Goal: Communication & Community: Answer question/provide support

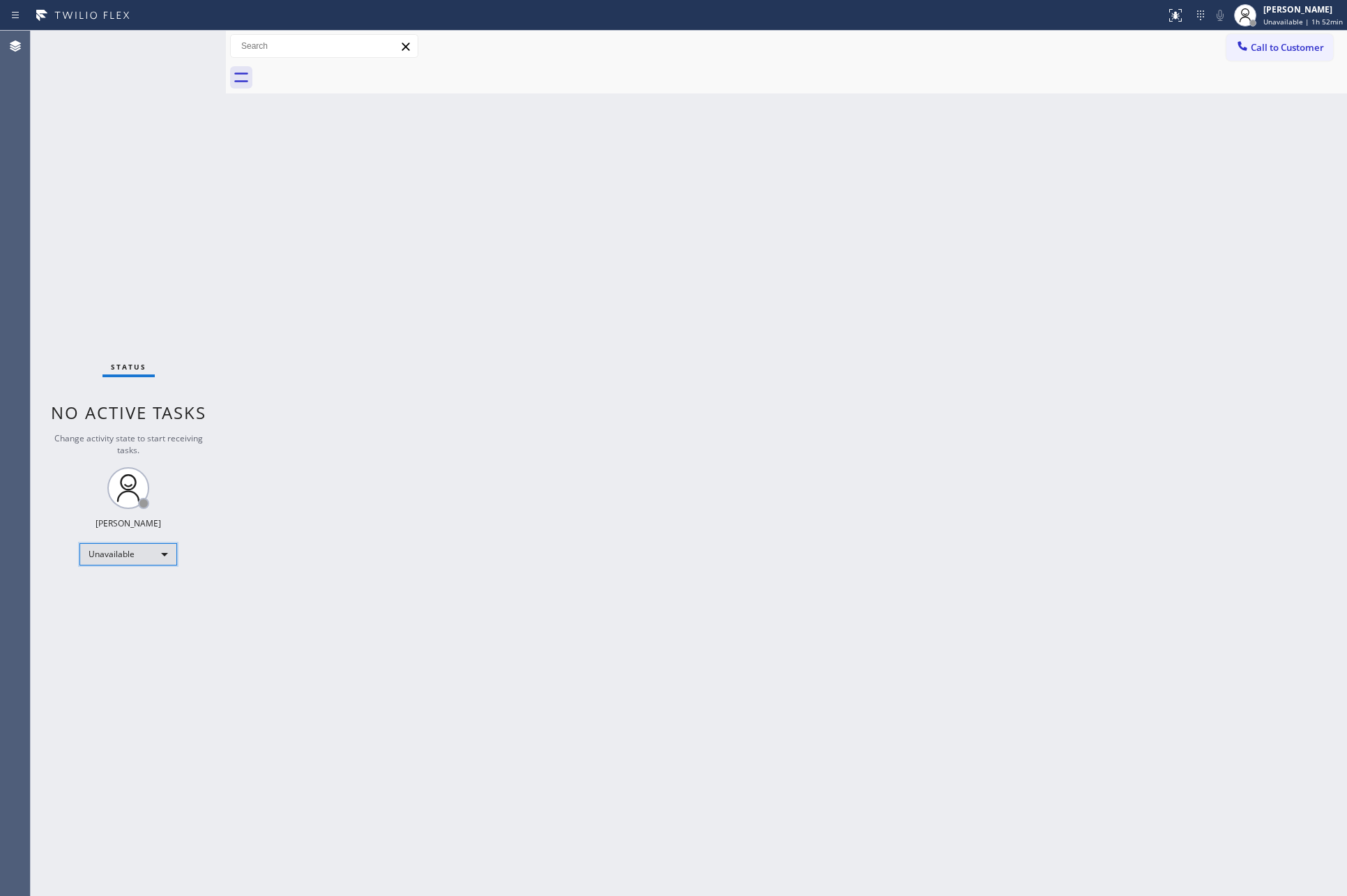
click at [85, 553] on div "Unavailable" at bounding box center [128, 554] width 98 height 22
drag, startPoint x: 114, startPoint y: 589, endPoint x: 826, endPoint y: 601, distance: 712.1
click at [115, 589] on li "Available" at bounding box center [127, 590] width 94 height 17
click at [863, 595] on div "Back to Dashboard Change Sender ID Customers Technicians Select a contact Outbo…" at bounding box center [786, 463] width 1121 height 865
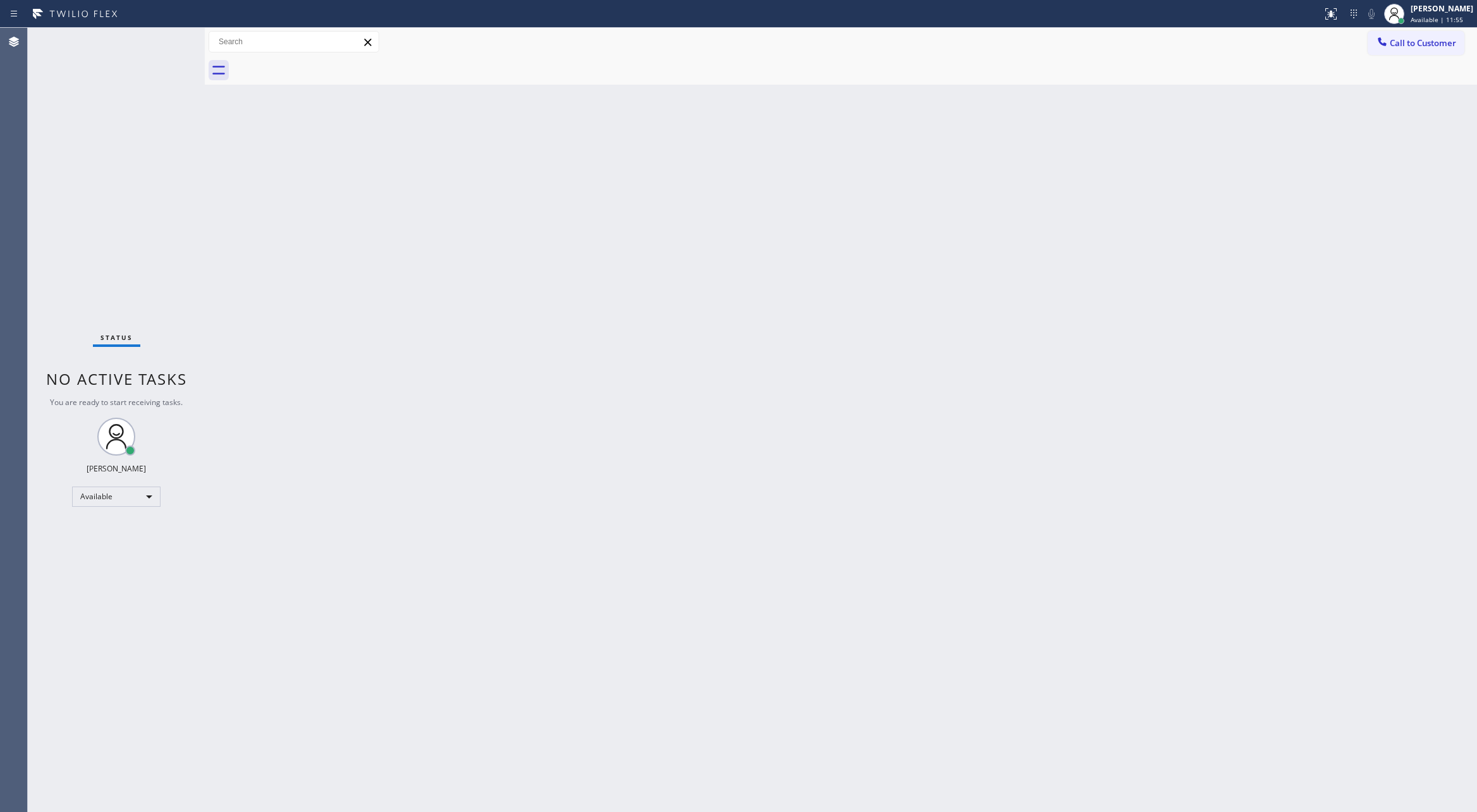
drag, startPoint x: 521, startPoint y: 436, endPoint x: 527, endPoint y: 448, distance: 13.4
click at [521, 437] on div "Back to Dashboard Change Sender ID Customers Technicians Select a contact Outbo…" at bounding box center [840, 420] width 1272 height 784
click at [645, 355] on div "Back to Dashboard Change Sender ID Customers Technicians Select a contact Outbo…" at bounding box center [840, 420] width 1272 height 784
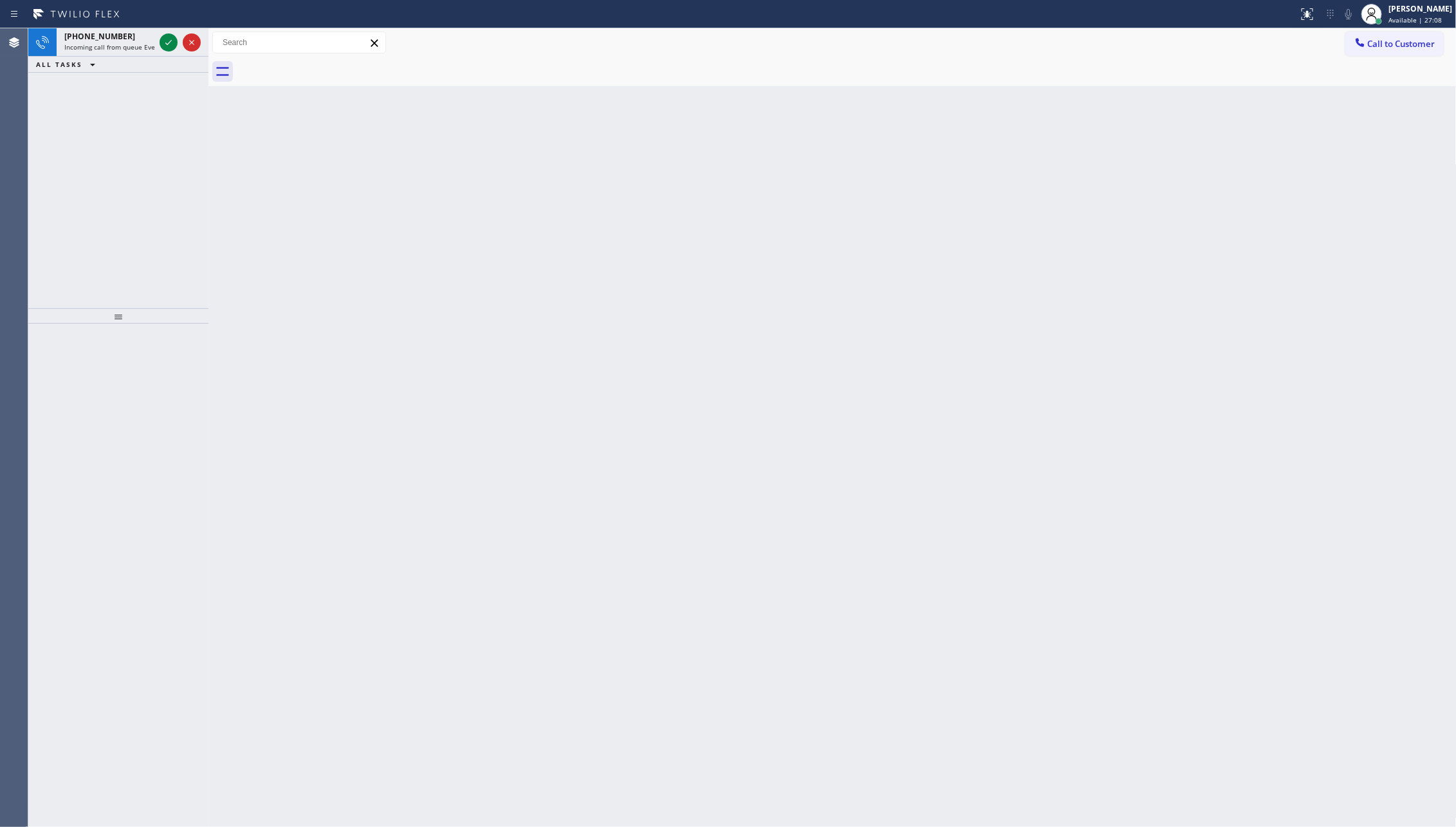
drag, startPoint x: 475, startPoint y: 180, endPoint x: 906, endPoint y: 10, distance: 463.3
click at [604, 127] on div "Back to Dashboard Change Sender ID Customers Technicians Select a contact Outbo…" at bounding box center [832, 428] width 1248 height 799
click at [1242, 38] on span "Call to Customer" at bounding box center [1401, 43] width 67 height 11
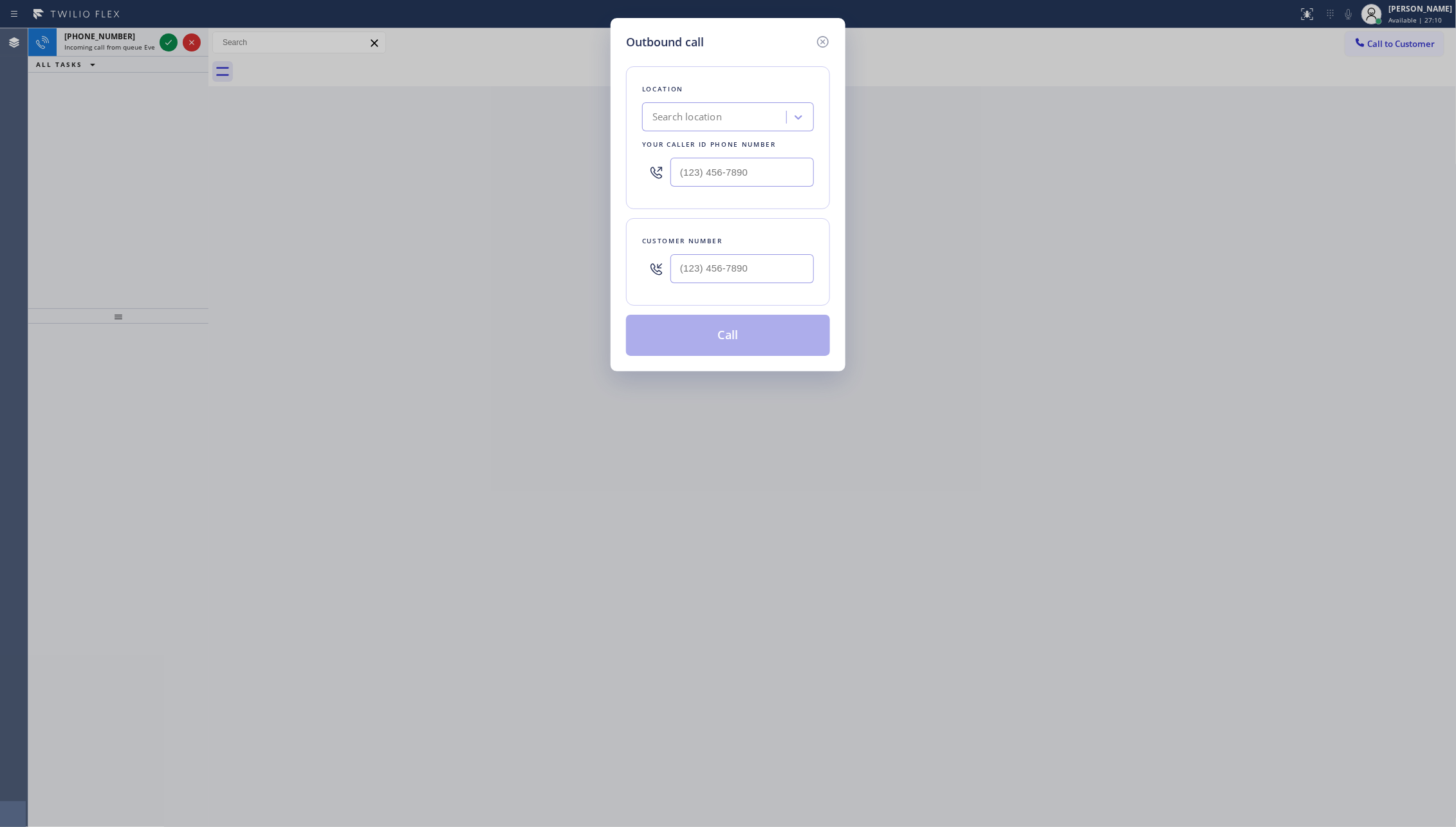
click at [1087, 366] on div "Outbound call Location Search location Your caller id phone number Customer num…" at bounding box center [728, 414] width 1456 height 827
click at [822, 43] on icon at bounding box center [822, 42] width 11 height 11
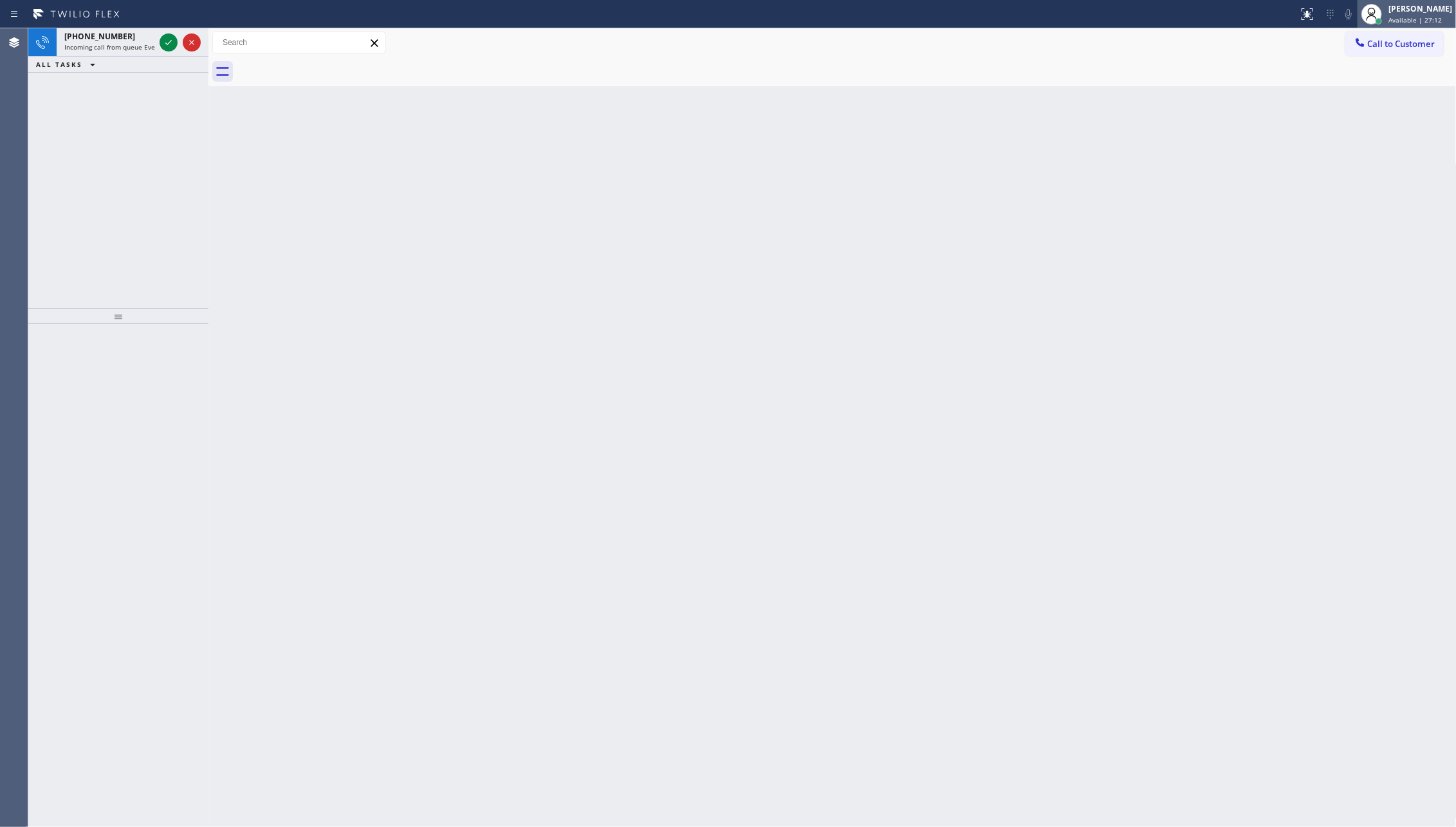
click at [1242, 12] on div "[PERSON_NAME]" at bounding box center [1420, 9] width 64 height 11
click at [1242, 84] on button "Unavailable" at bounding box center [1392, 85] width 129 height 17
click at [1055, 350] on div "Back to Dashboard Change Sender ID Customers Technicians Select a contact Outbo…" at bounding box center [832, 428] width 1248 height 799
click at [1052, 352] on div "Back to Dashboard Change Sender ID Customers Technicians Select a contact Outbo…" at bounding box center [832, 428] width 1248 height 799
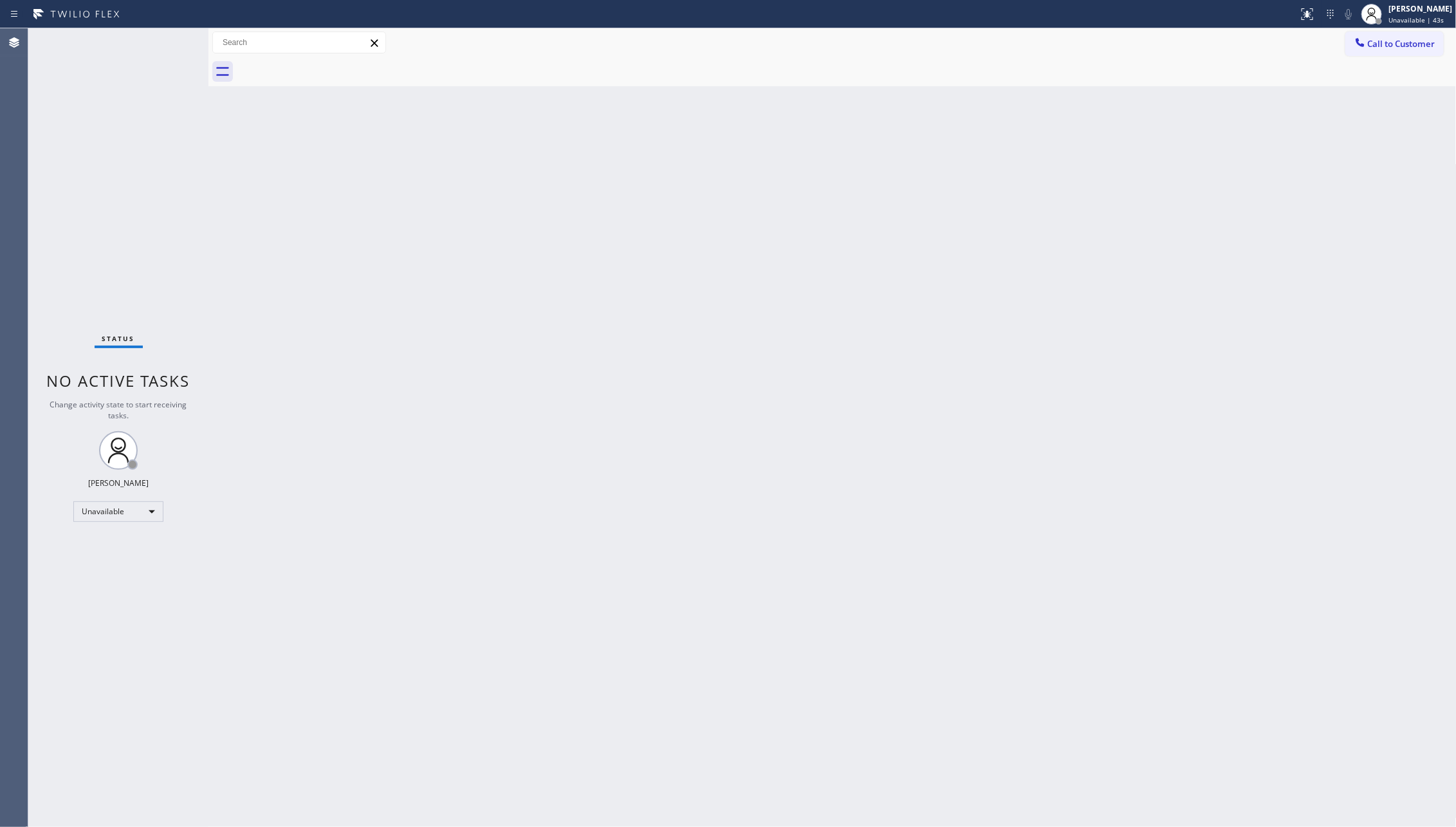
click at [879, 657] on div "Back to Dashboard Change Sender ID Customers Technicians Select a contact Outbo…" at bounding box center [832, 428] width 1248 height 799
click at [364, 381] on div "Back to Dashboard Change Sender ID Customers Technicians Select a contact Outbo…" at bounding box center [832, 428] width 1248 height 799
click at [1242, 45] on button "Call to Customer" at bounding box center [1394, 43] width 99 height 24
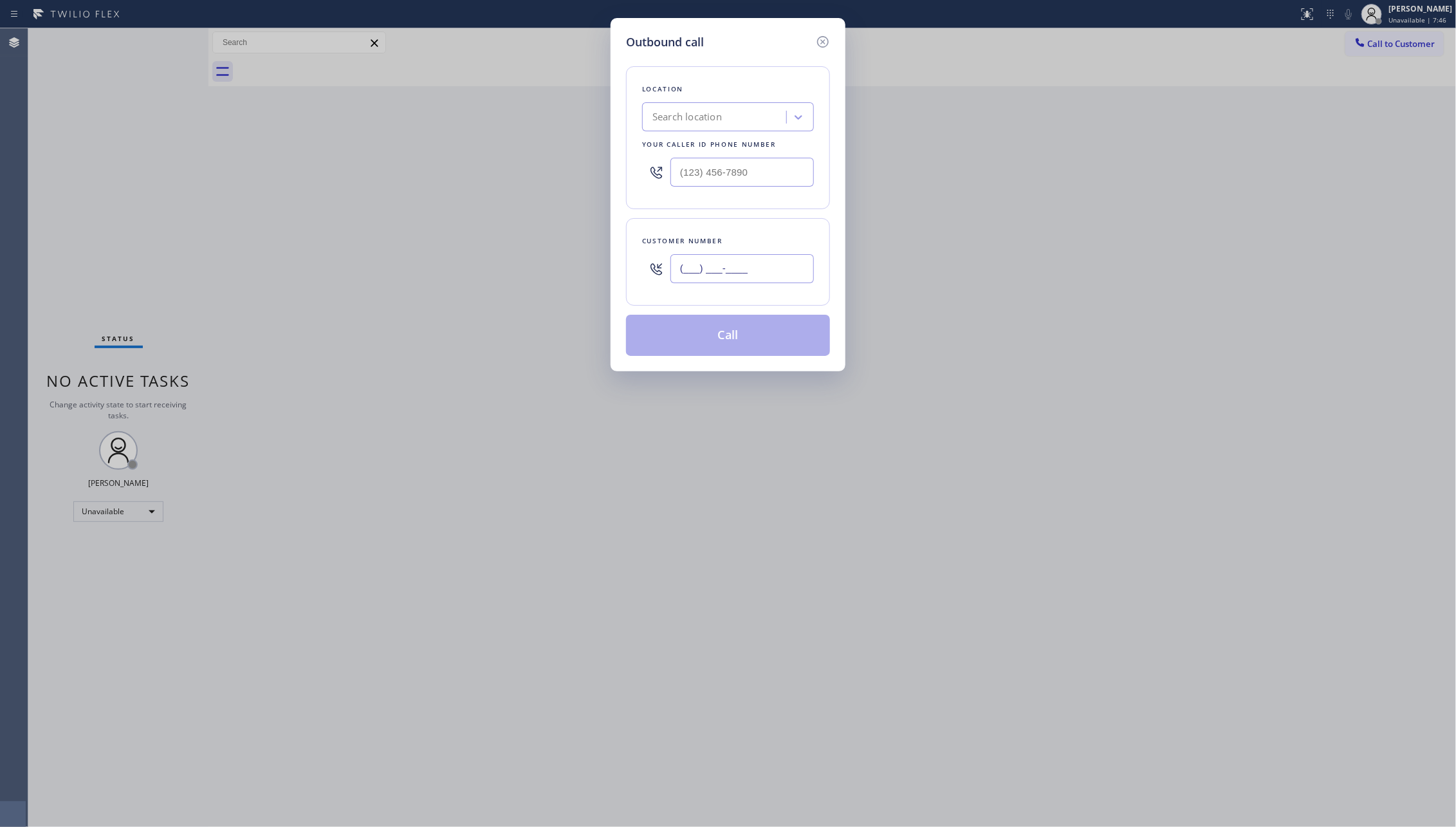
click at [732, 277] on input "(___) ___-____" at bounding box center [742, 269] width 143 height 29
paste input "206) 353-5522"
type input "[PHONE_NUMBER]"
click at [732, 105] on div "Search location" at bounding box center [728, 117] width 172 height 29
type input "home alliance mem"
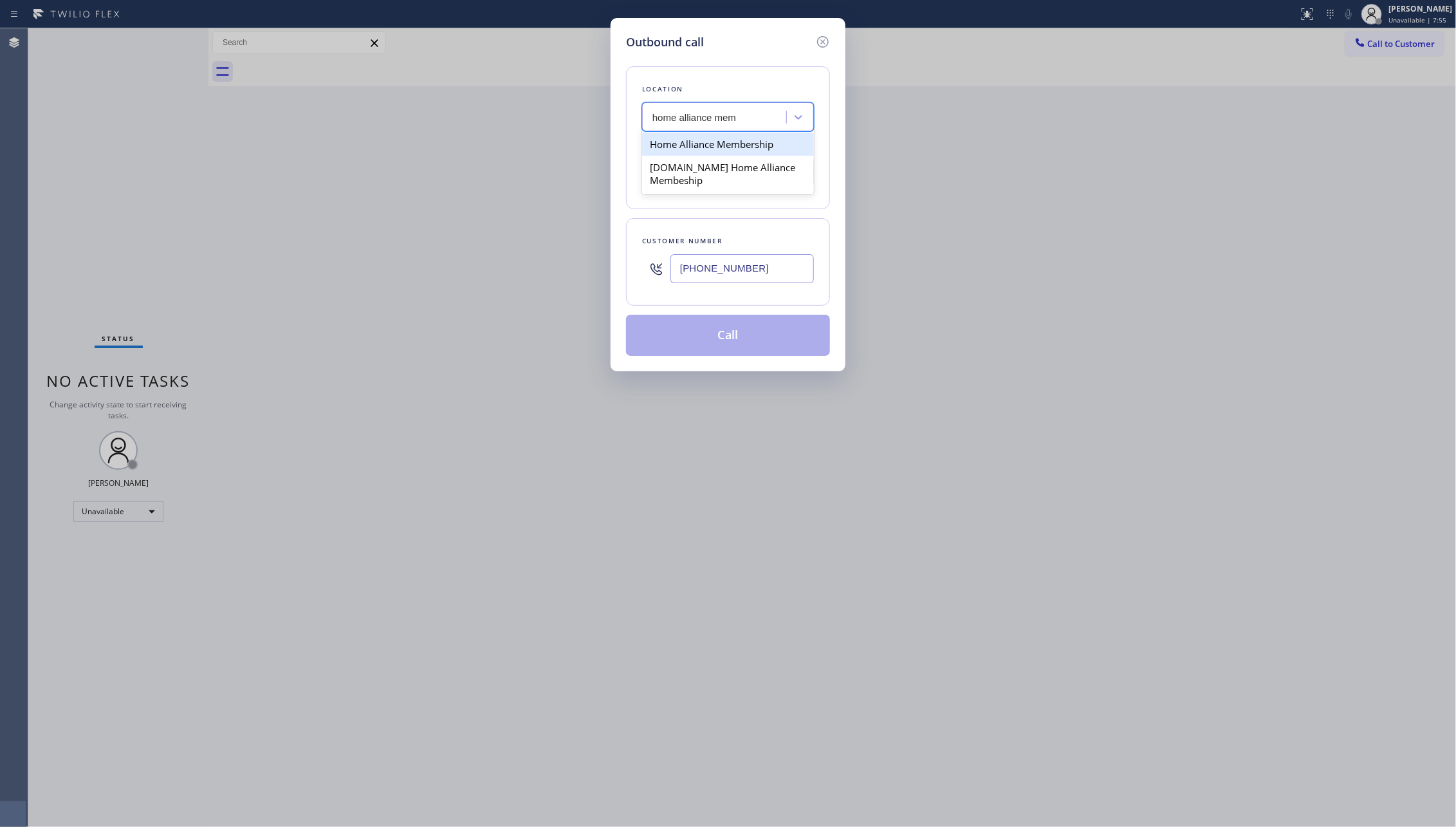
click at [734, 148] on div "Home Alliance Membership" at bounding box center [728, 144] width 172 height 23
type input "[PHONE_NUMBER]"
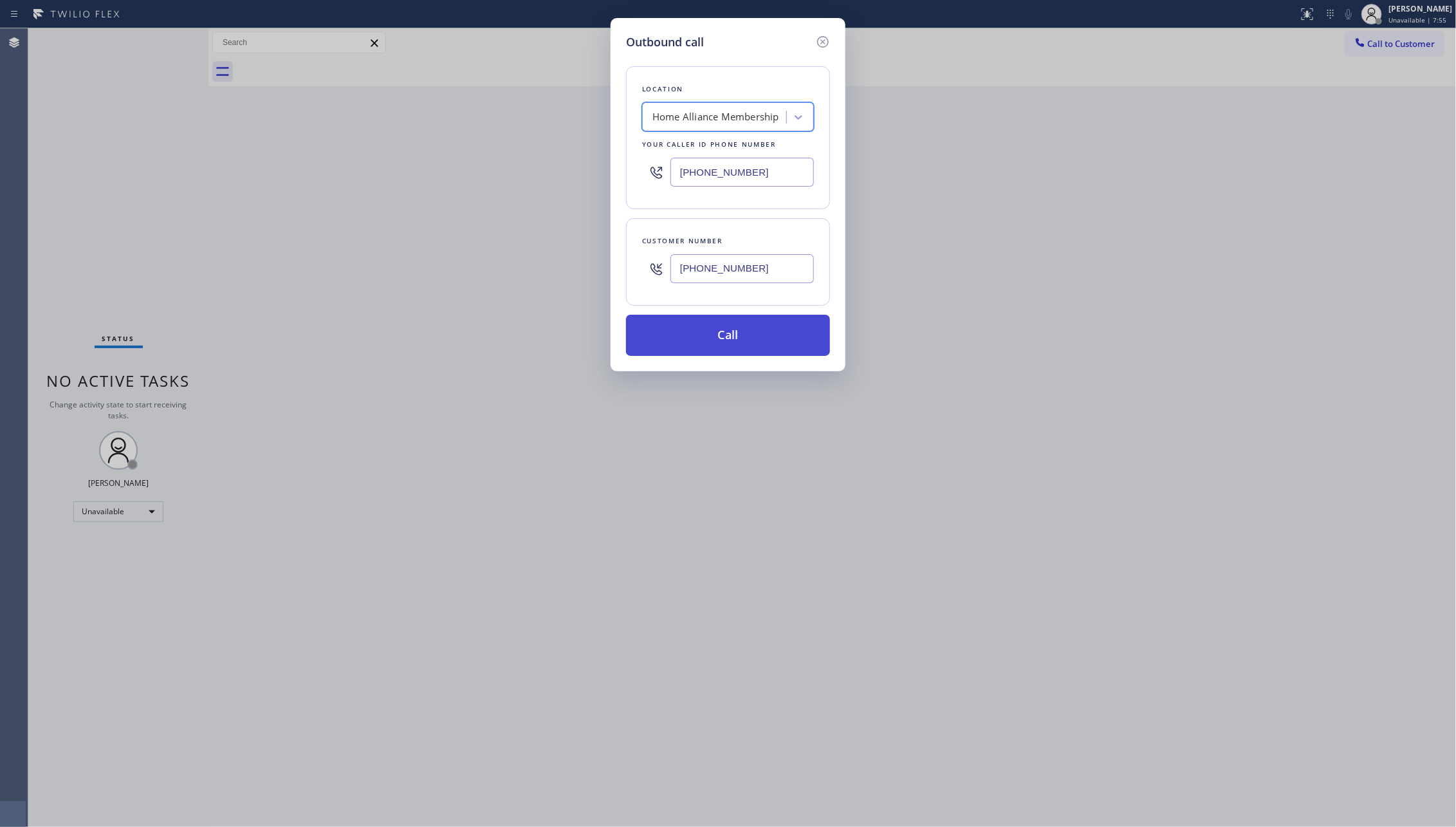
click at [724, 356] on button "Call" at bounding box center [727, 335] width 204 height 41
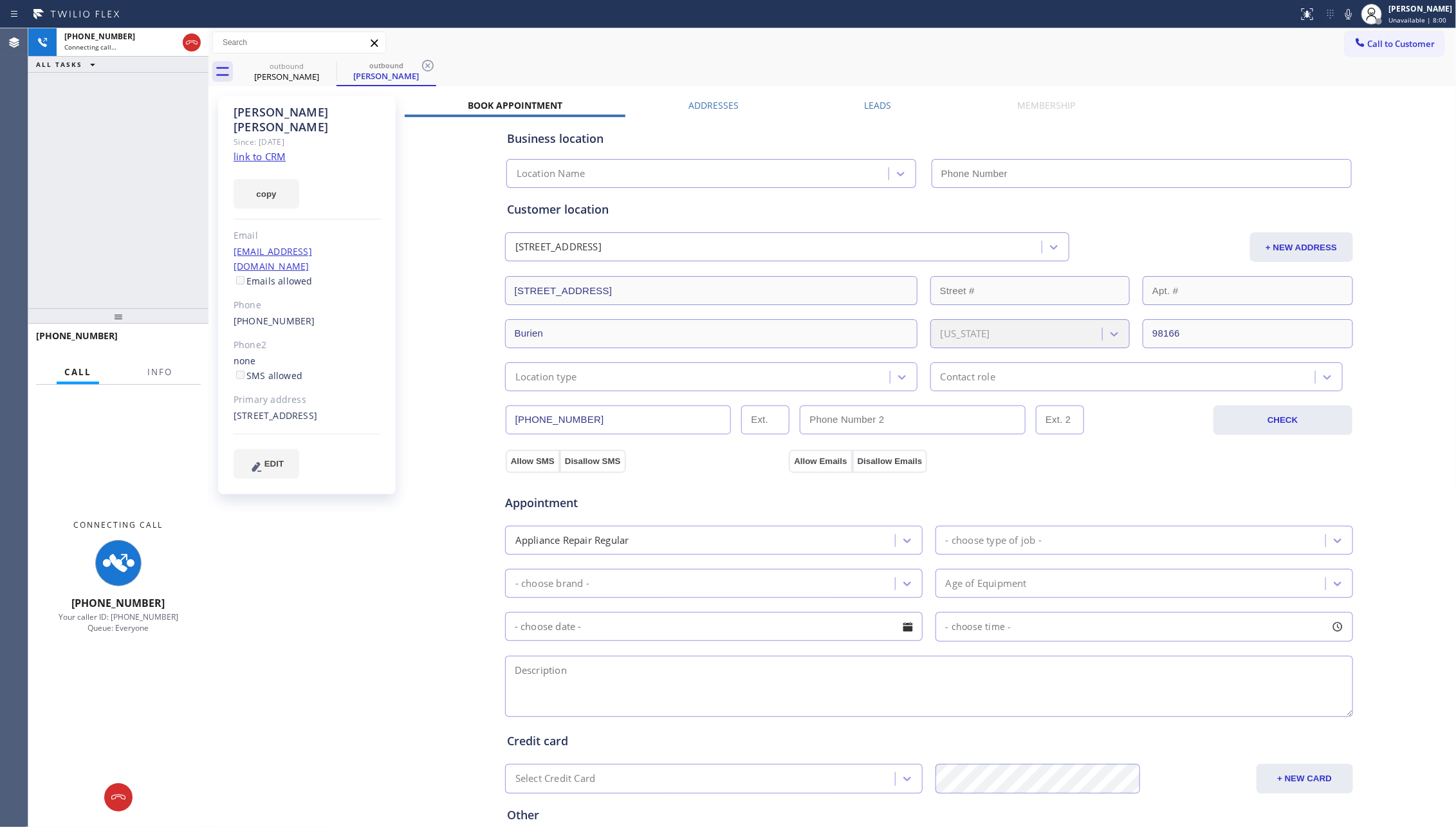
type input "[PHONE_NUMBER]"
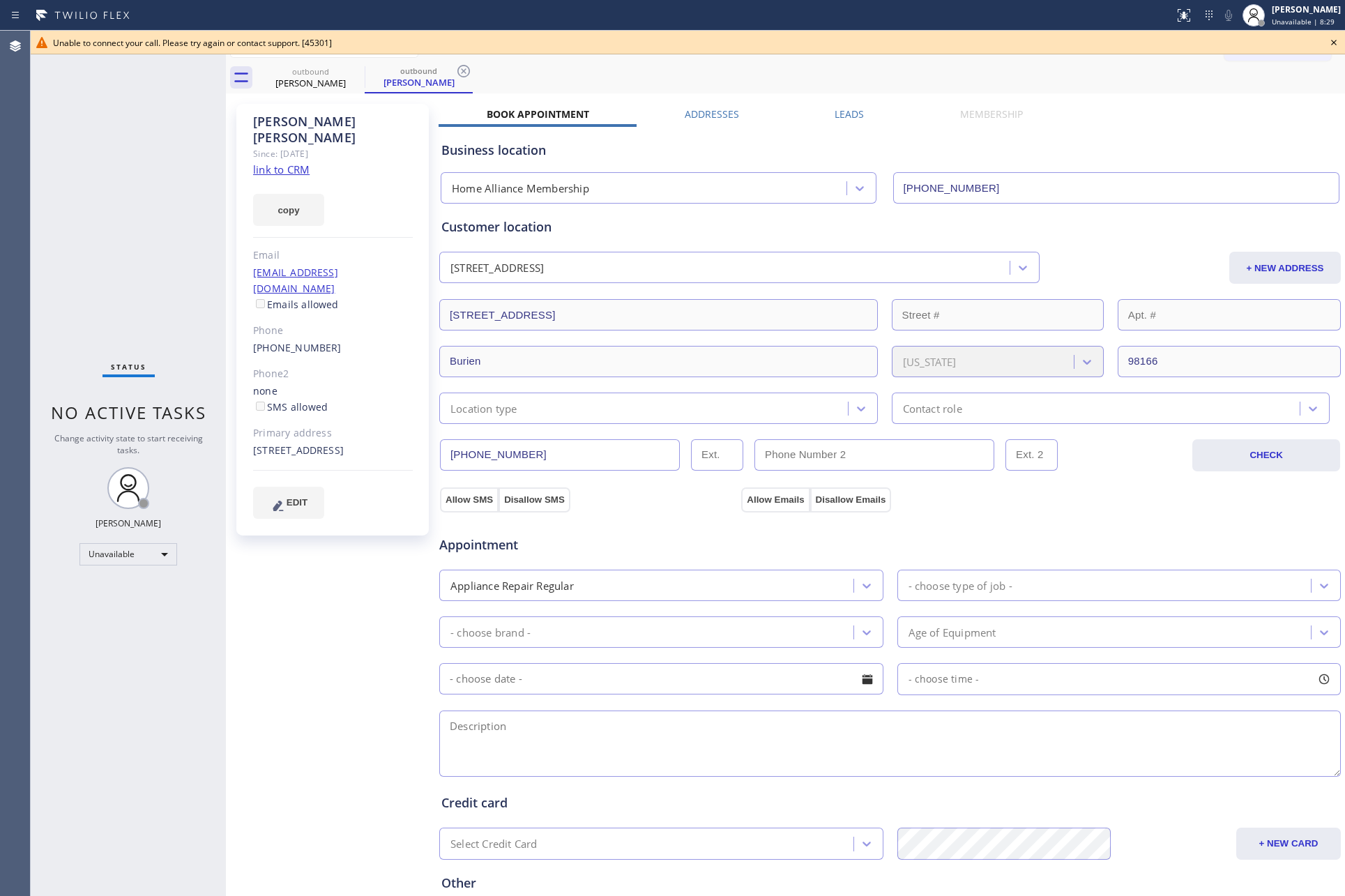
drag, startPoint x: 167, startPoint y: 189, endPoint x: 1159, endPoint y: 141, distance: 993.2
click at [209, 182] on div "Status No active tasks Change activity state to start receiving tasks. [PERSON_…" at bounding box center [129, 463] width 196 height 865
click at [1335, 41] on icon at bounding box center [1334, 42] width 17 height 17
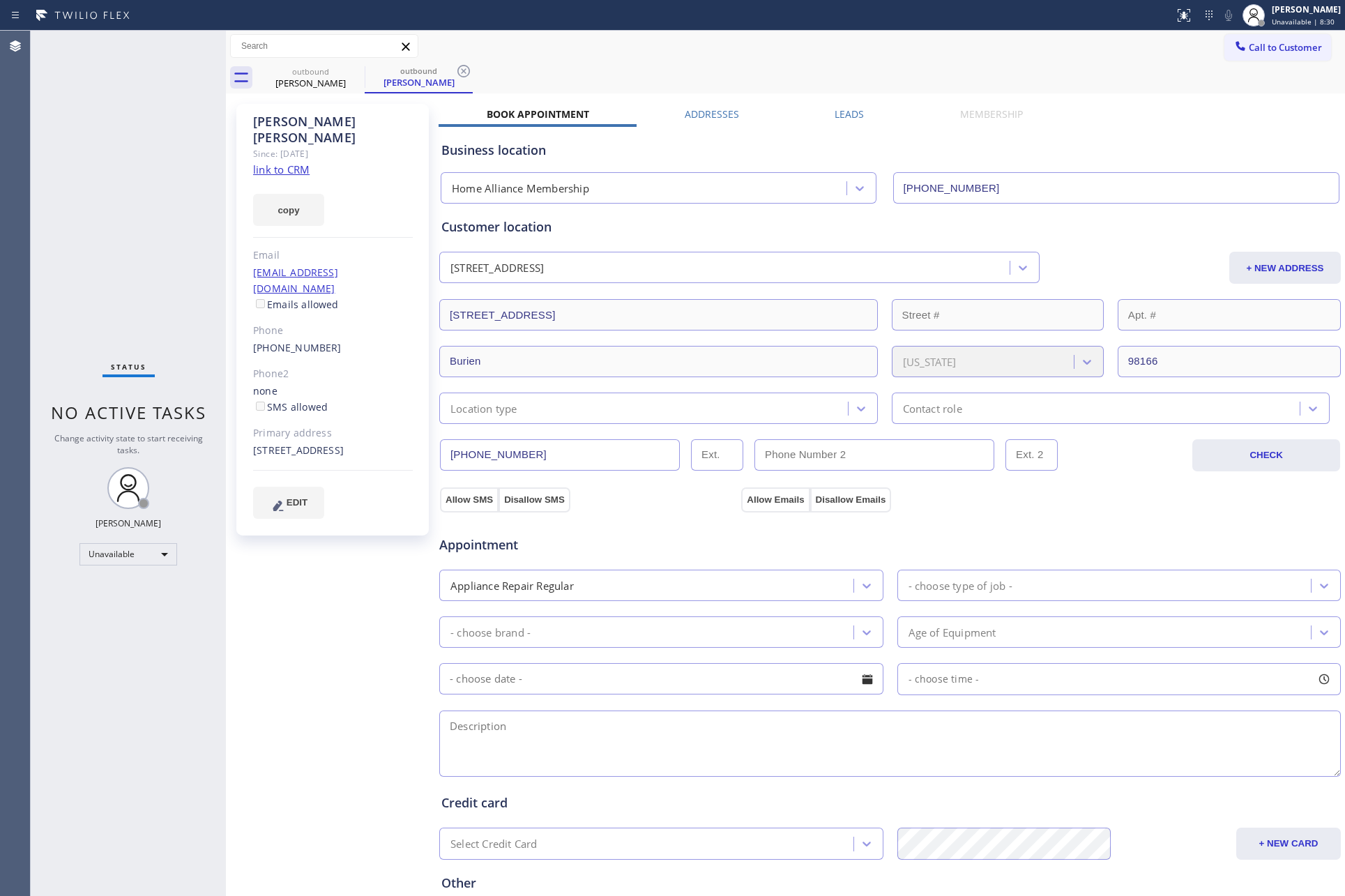
click at [1187, 191] on input "[PHONE_NUMBER]" at bounding box center [1116, 188] width 447 height 32
click at [1187, 167] on div "Home Alliance Membership [PHONE_NUMBER]" at bounding box center [890, 185] width 905 height 37
drag, startPoint x: 302, startPoint y: 82, endPoint x: 363, endPoint y: 78, distance: 61.1
click at [303, 82] on div "[PERSON_NAME]" at bounding box center [310, 83] width 105 height 12
click at [366, 77] on div "[PERSON_NAME]" at bounding box center [419, 83] width 105 height 12
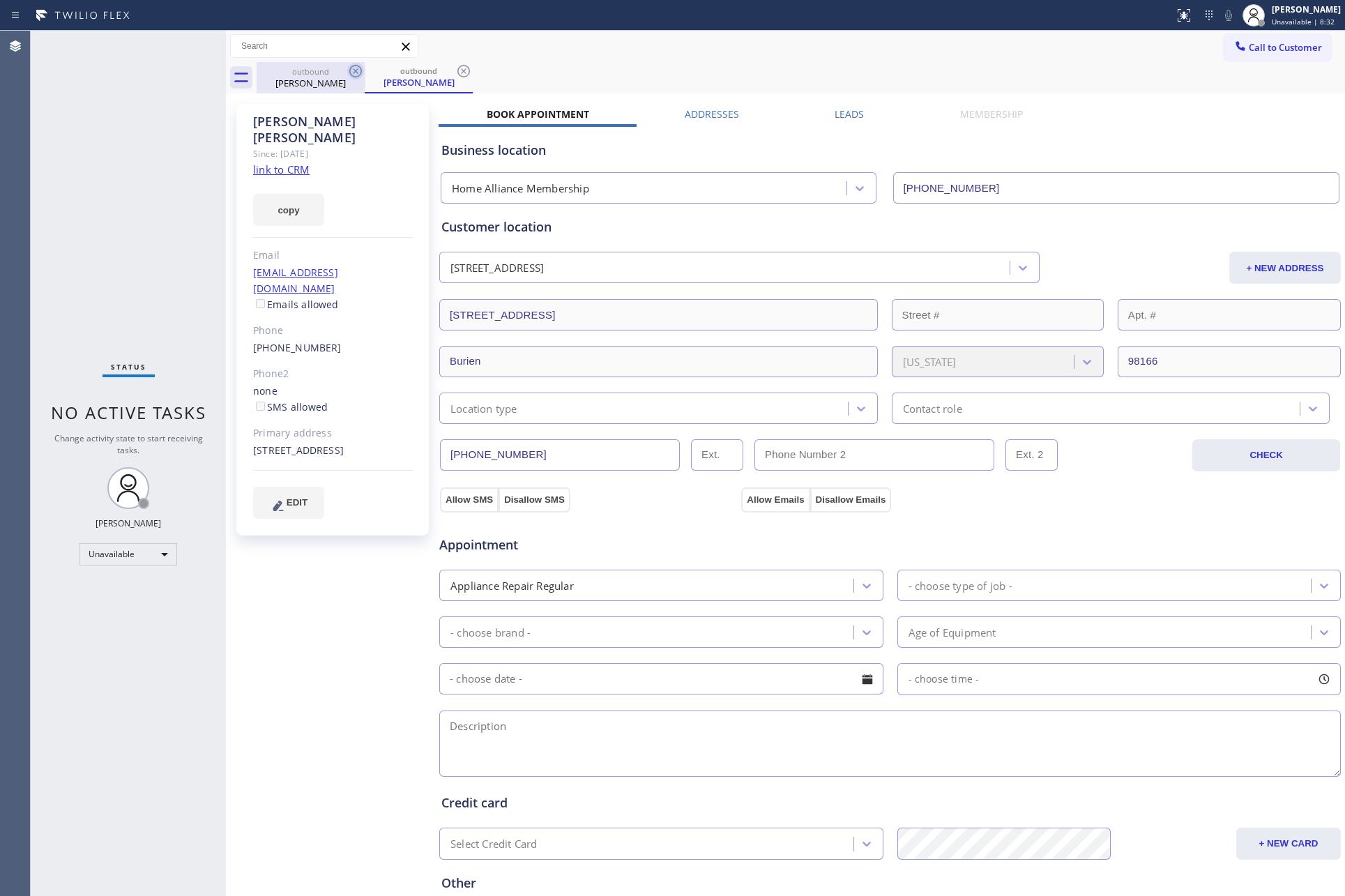
click at [359, 70] on icon at bounding box center [356, 72] width 17 height 17
click at [456, 70] on icon at bounding box center [464, 72] width 17 height 17
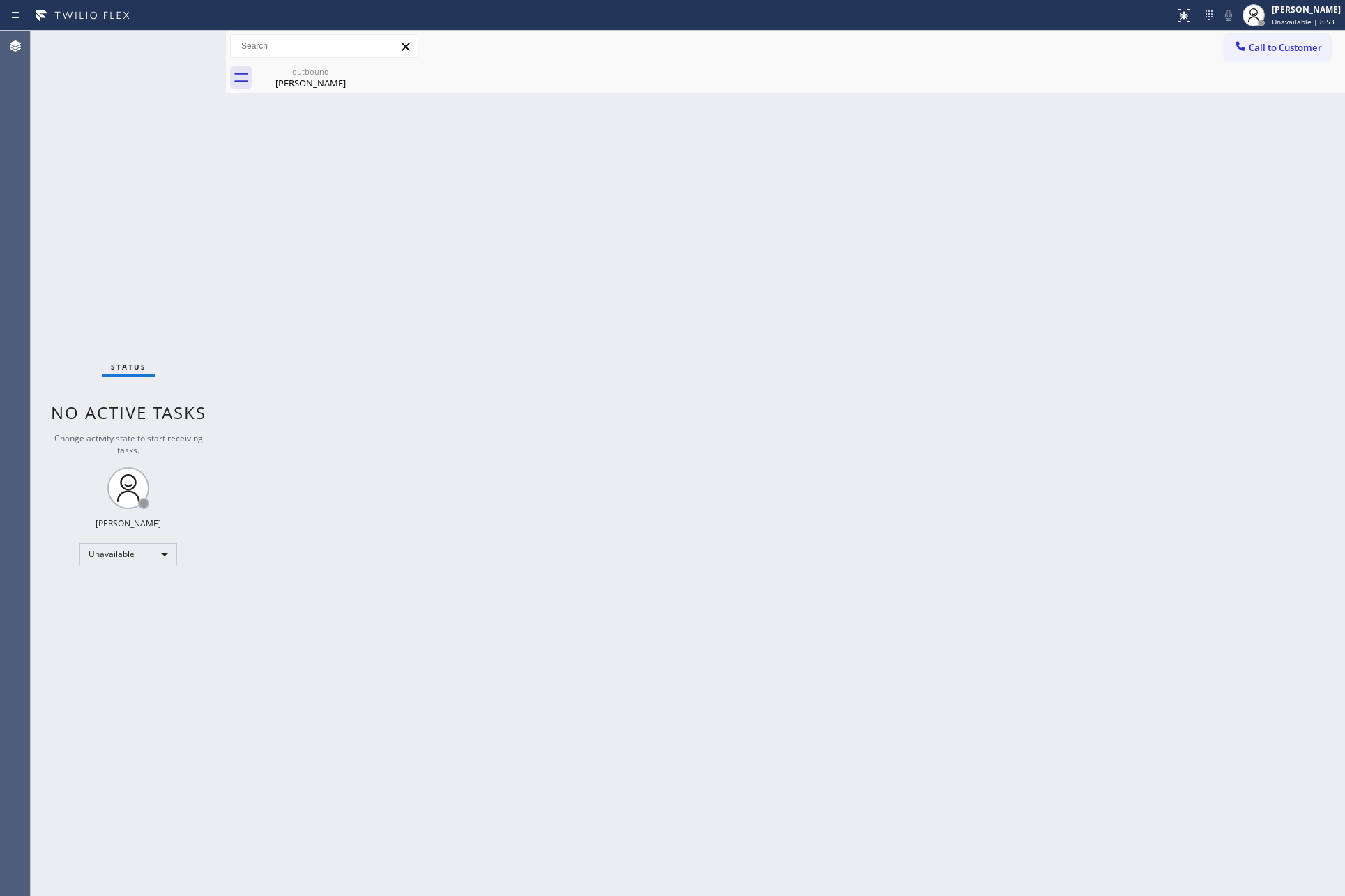
drag, startPoint x: 471, startPoint y: 394, endPoint x: 494, endPoint y: 392, distance: 23.1
click at [479, 393] on div "Back to Dashboard Change Sender ID Customers Technicians Select a contact Outbo…" at bounding box center [785, 463] width 1119 height 865
click at [1246, 44] on icon at bounding box center [1240, 46] width 14 height 14
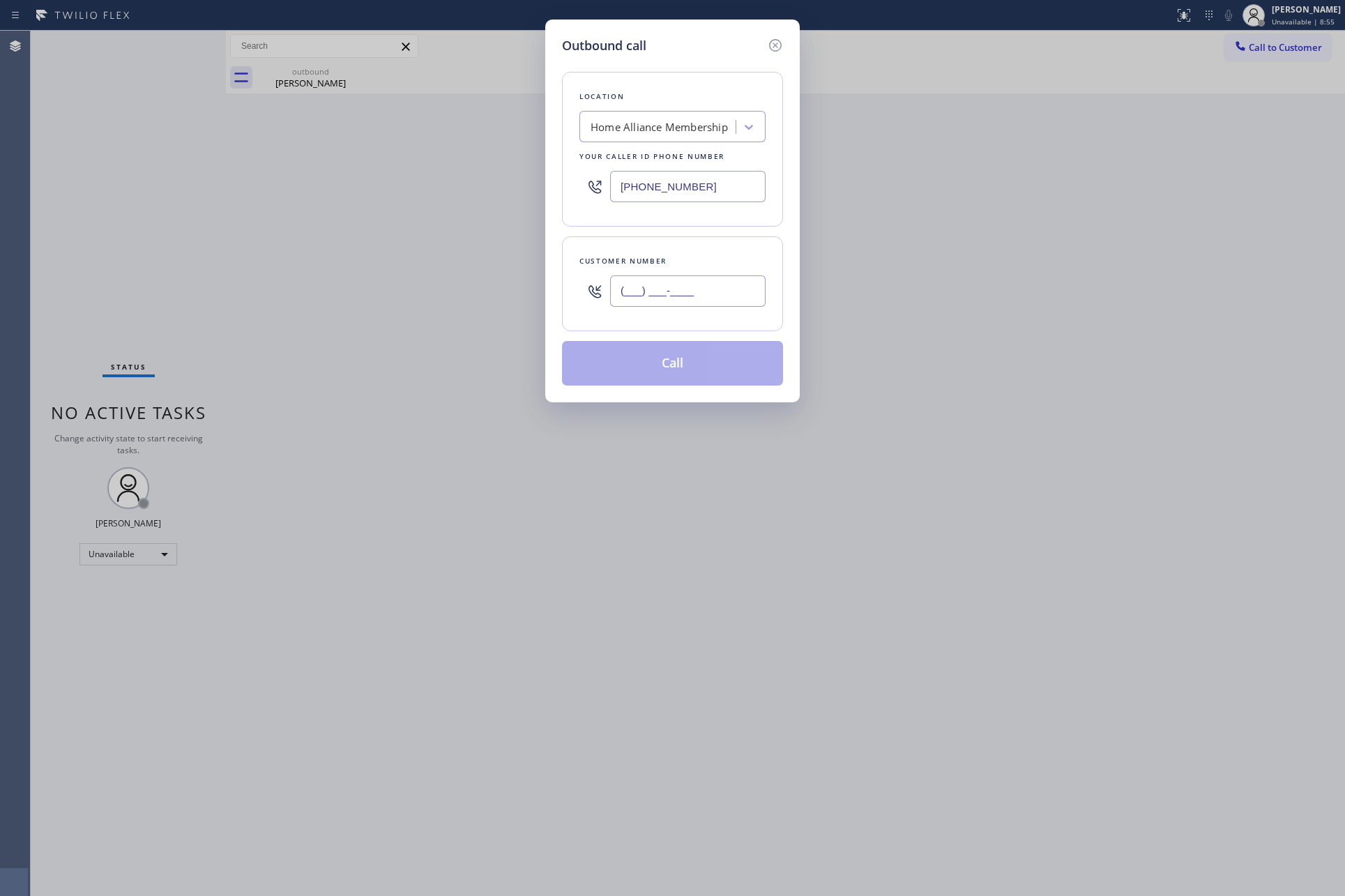
click at [693, 291] on input "(___) ___-____" at bounding box center [688, 291] width 156 height 32
paste input "603) 714-4895"
type input "[PHONE_NUMBER]"
click at [701, 364] on button "Call" at bounding box center [672, 363] width 221 height 45
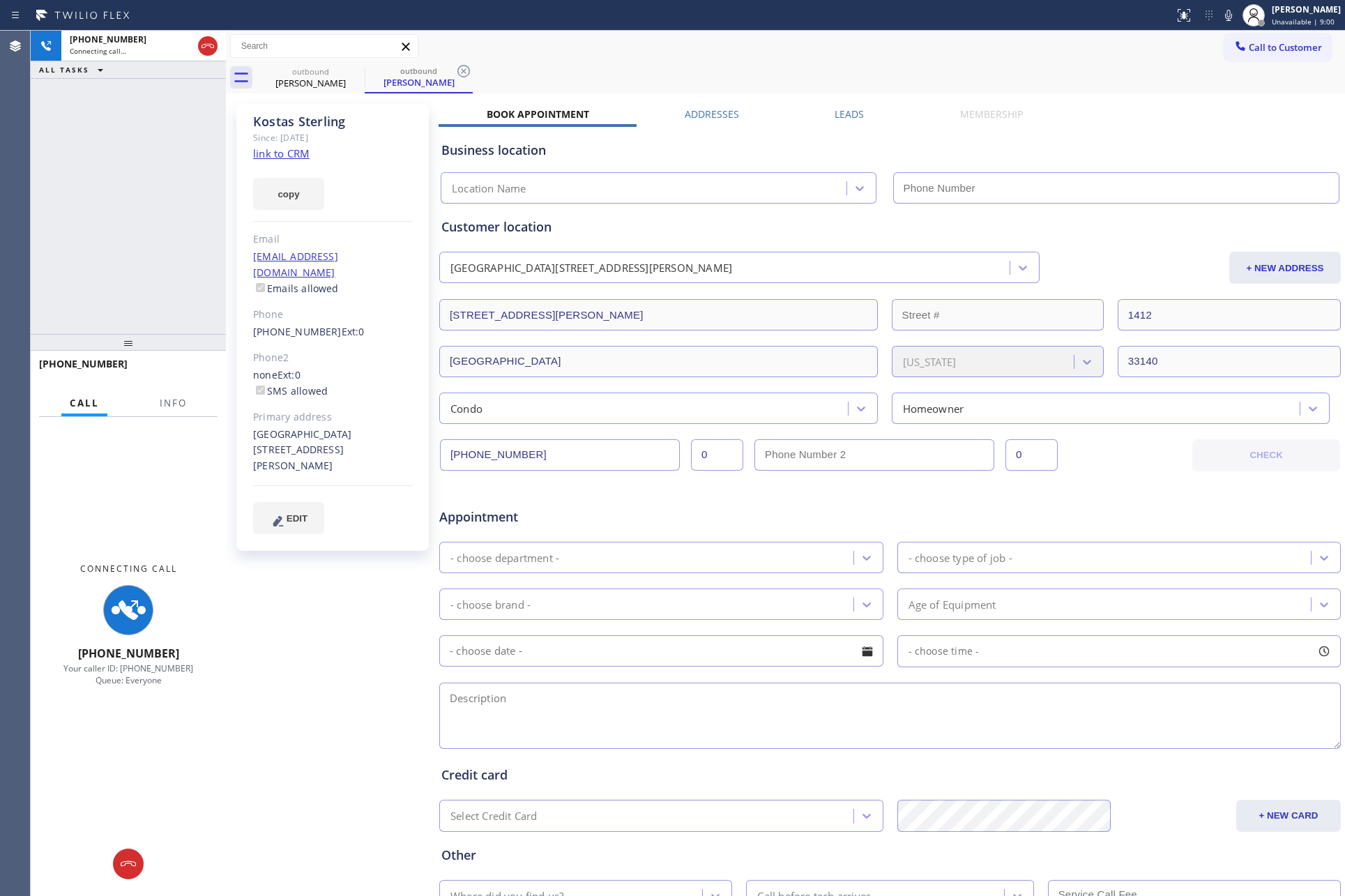
type input "[PHONE_NUMBER]"
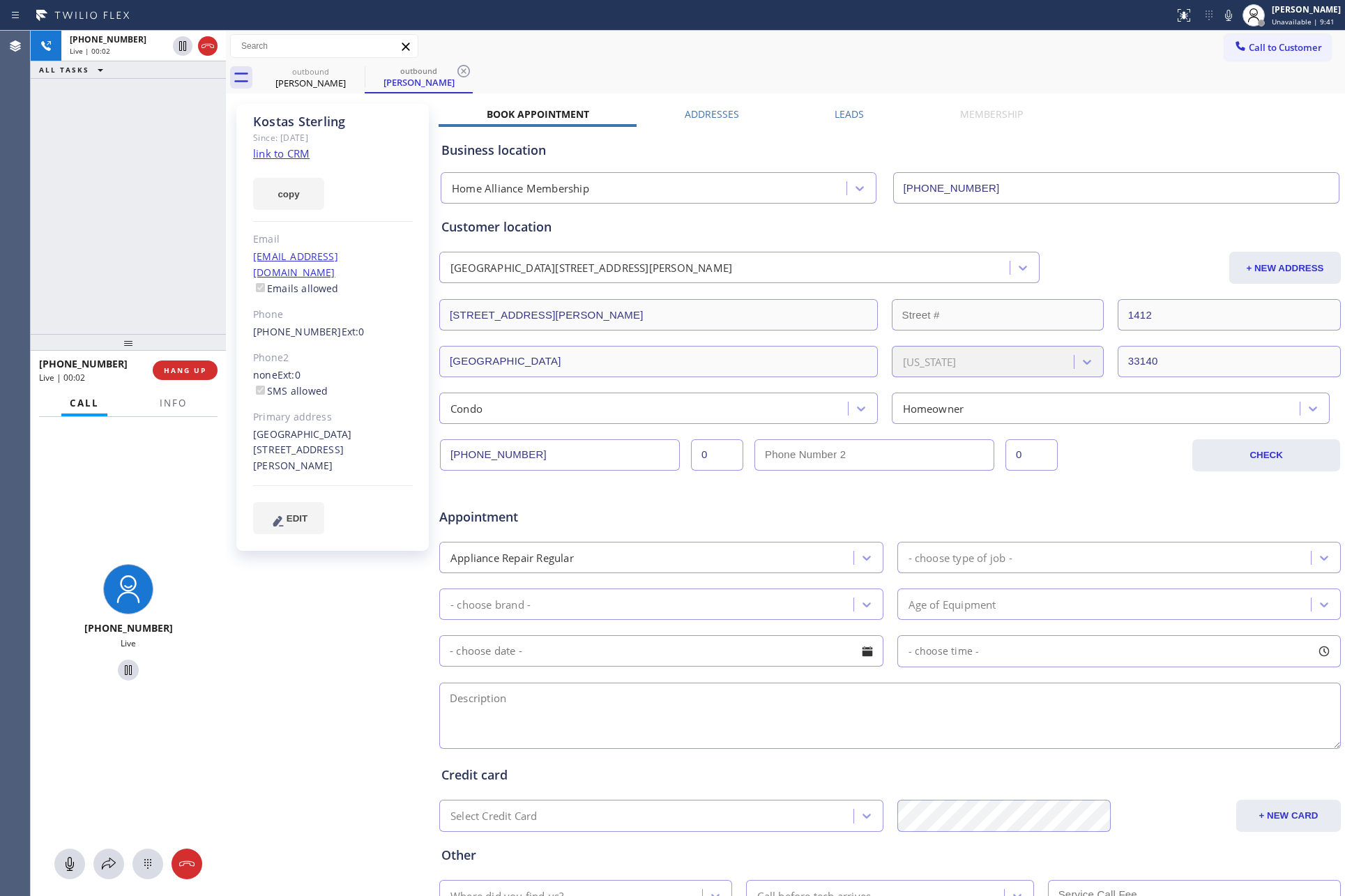
click at [84, 224] on div "[PHONE_NUMBER] Live | 00:02 ALL TASKS ALL TASKS ACTIVE TASKS TASKS IN WRAP UP" at bounding box center [129, 182] width 196 height 303
drag, startPoint x: 92, startPoint y: 220, endPoint x: 102, endPoint y: 219, distance: 10.0
click at [99, 219] on div "[PHONE_NUMBER] Live | 00:02 ALL TASKS ALL TASKS ACTIVE TASKS TASKS IN WRAP UP" at bounding box center [129, 182] width 196 height 303
click at [179, 374] on span "HANG UP" at bounding box center [185, 370] width 42 height 10
drag, startPoint x: 135, startPoint y: 206, endPoint x: 191, endPoint y: 213, distance: 56.4
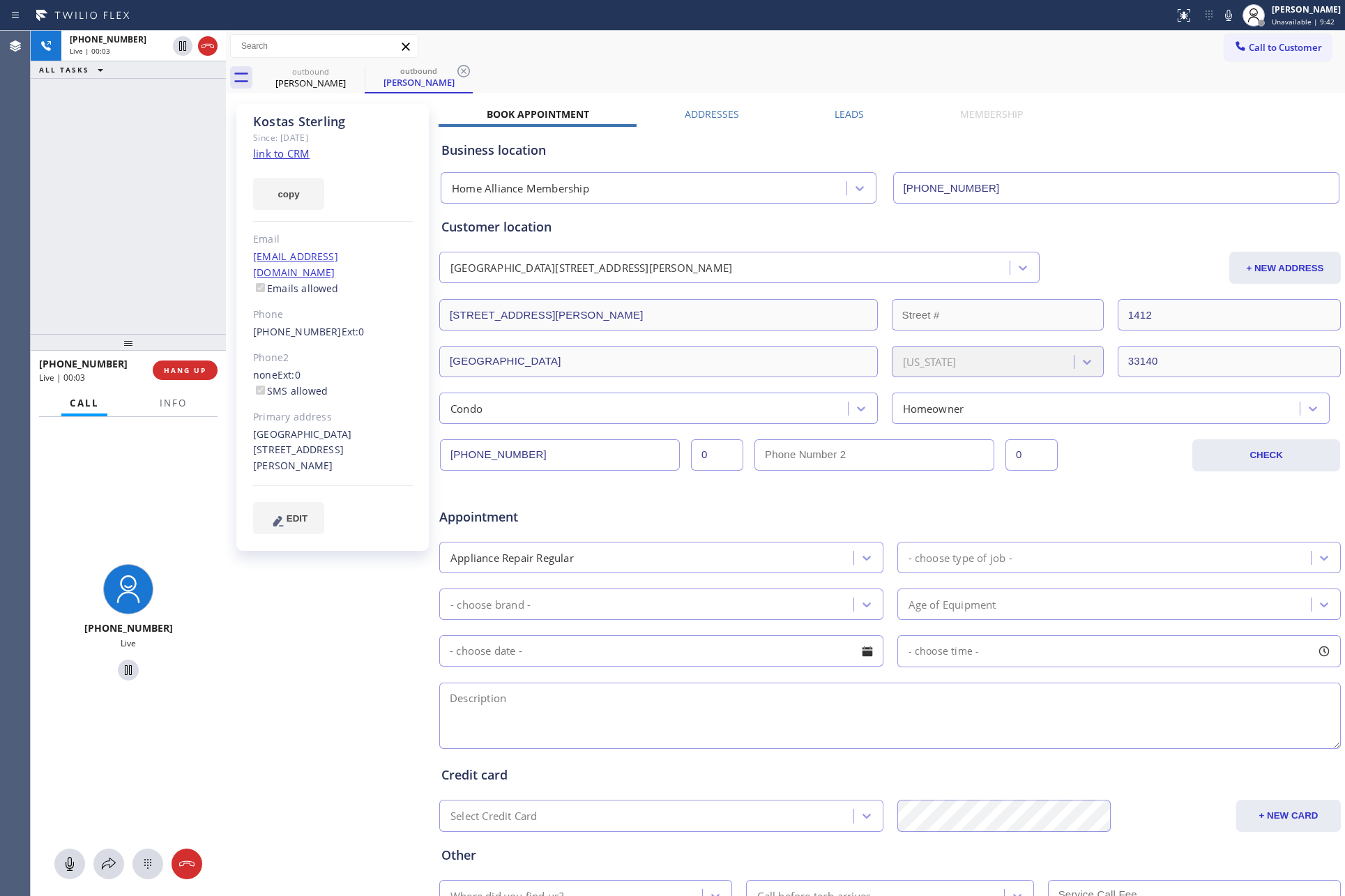
click at [191, 213] on div "[PHONE_NUMBER] Live | 00:03 ALL TASKS ALL TASKS ACTIVE TASKS TASKS IN WRAP UP" at bounding box center [129, 182] width 196 height 303
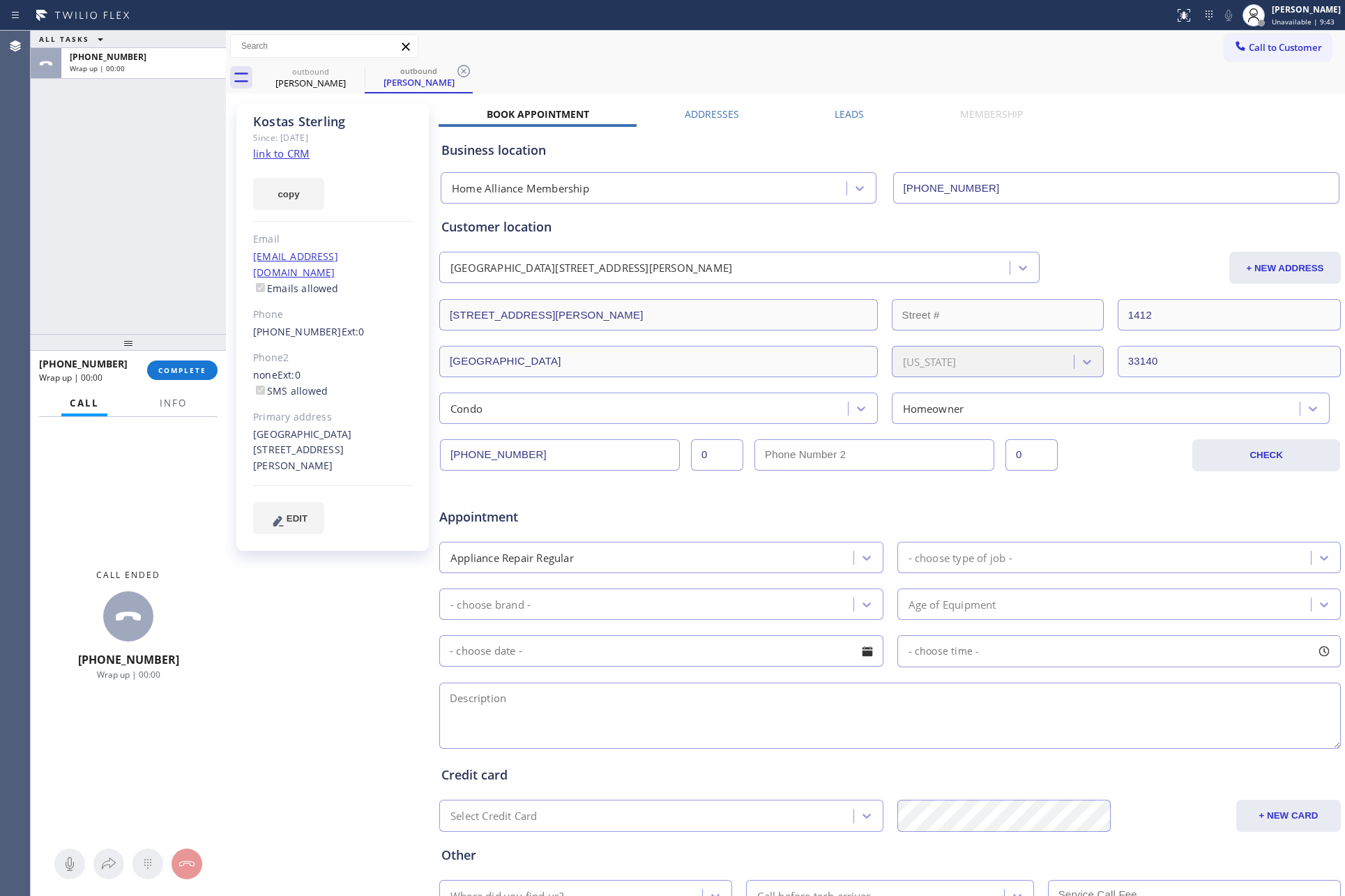
click at [839, 122] on div "Business location Home Alliance Membership [PHONE_NUMBER]" at bounding box center [890, 162] width 903 height 82
click at [835, 111] on label "Leads" at bounding box center [849, 114] width 29 height 13
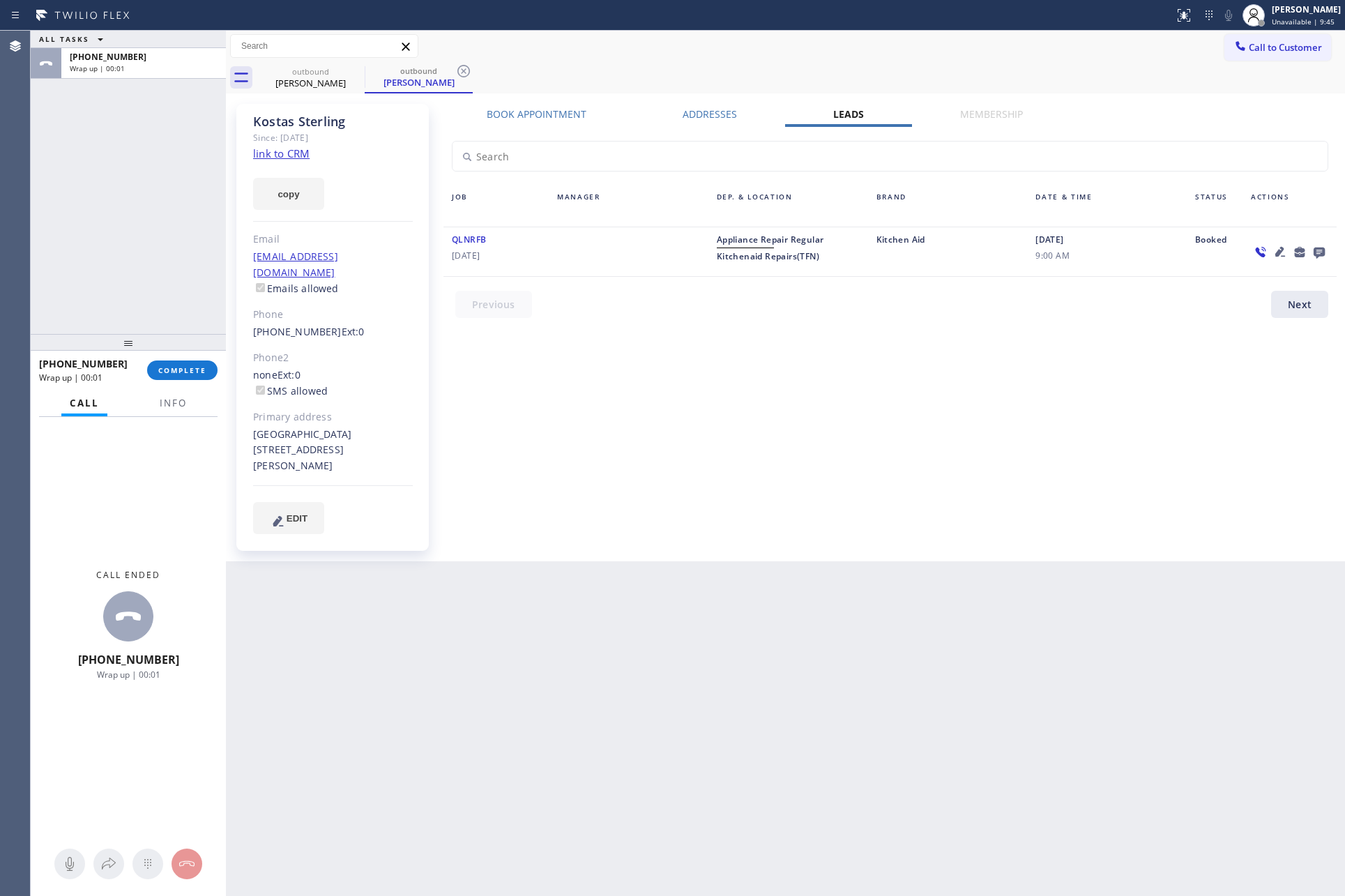
click at [1166, 475] on div "Book Appointment Addresses Leads Membership Business location Home Alliance Mem…" at bounding box center [890, 333] width 903 height 450
click at [1059, 416] on div "Book Appointment Addresses Leads Membership Business location Home Alliance Mem…" at bounding box center [890, 333] width 903 height 450
click at [1327, 253] on icon at bounding box center [1320, 252] width 17 height 18
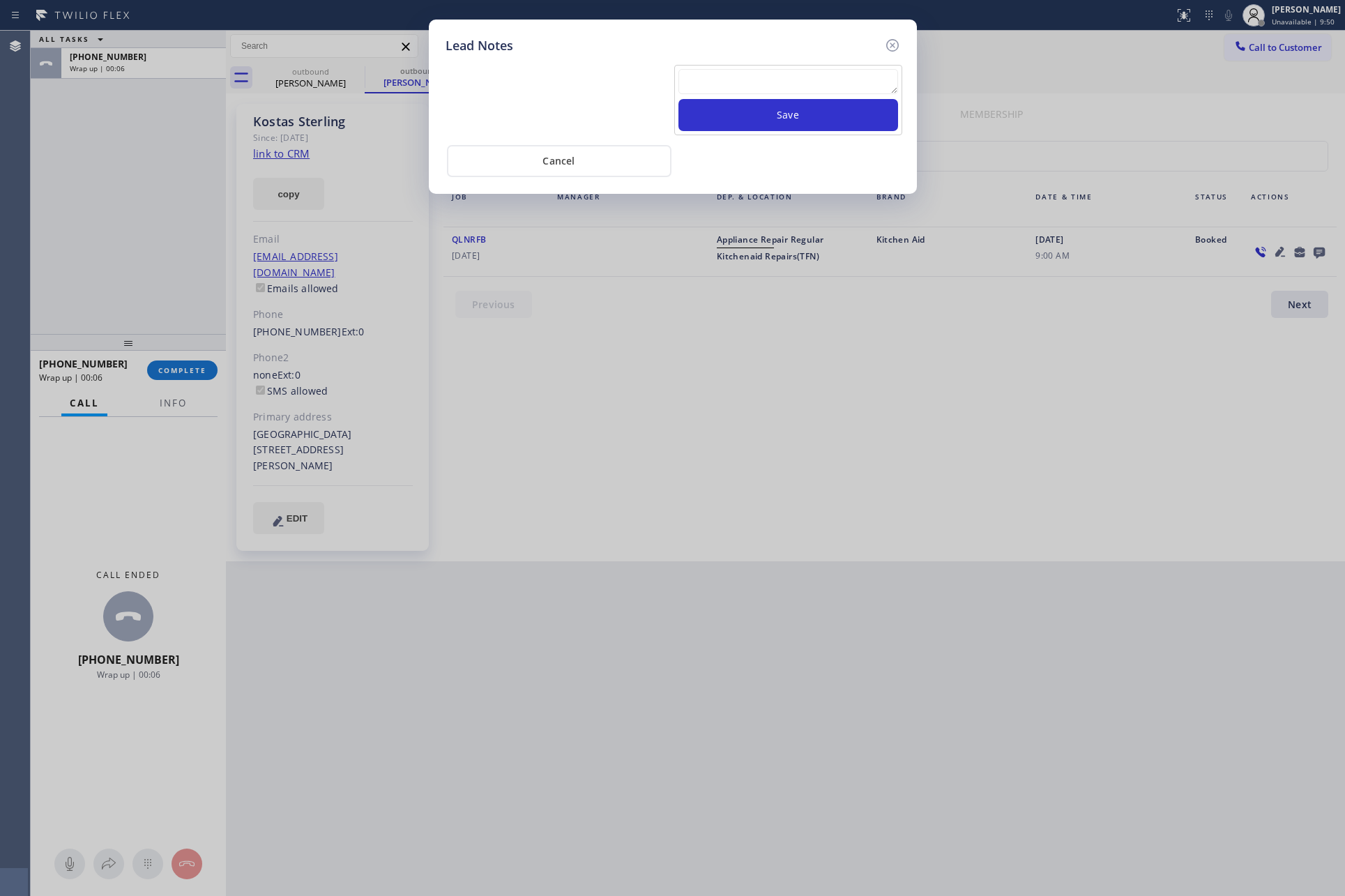
click at [860, 88] on textarea at bounding box center [788, 82] width 219 height 25
paste textarea "PLEASE TRANSFER FOR MEMBERSHIP and AC FILTER"
type textarea "PLEASE TRANSFER FOR MEMBERSHIP and AC FILTER"
drag, startPoint x: 833, startPoint y: 119, endPoint x: 841, endPoint y: 120, distance: 8.1
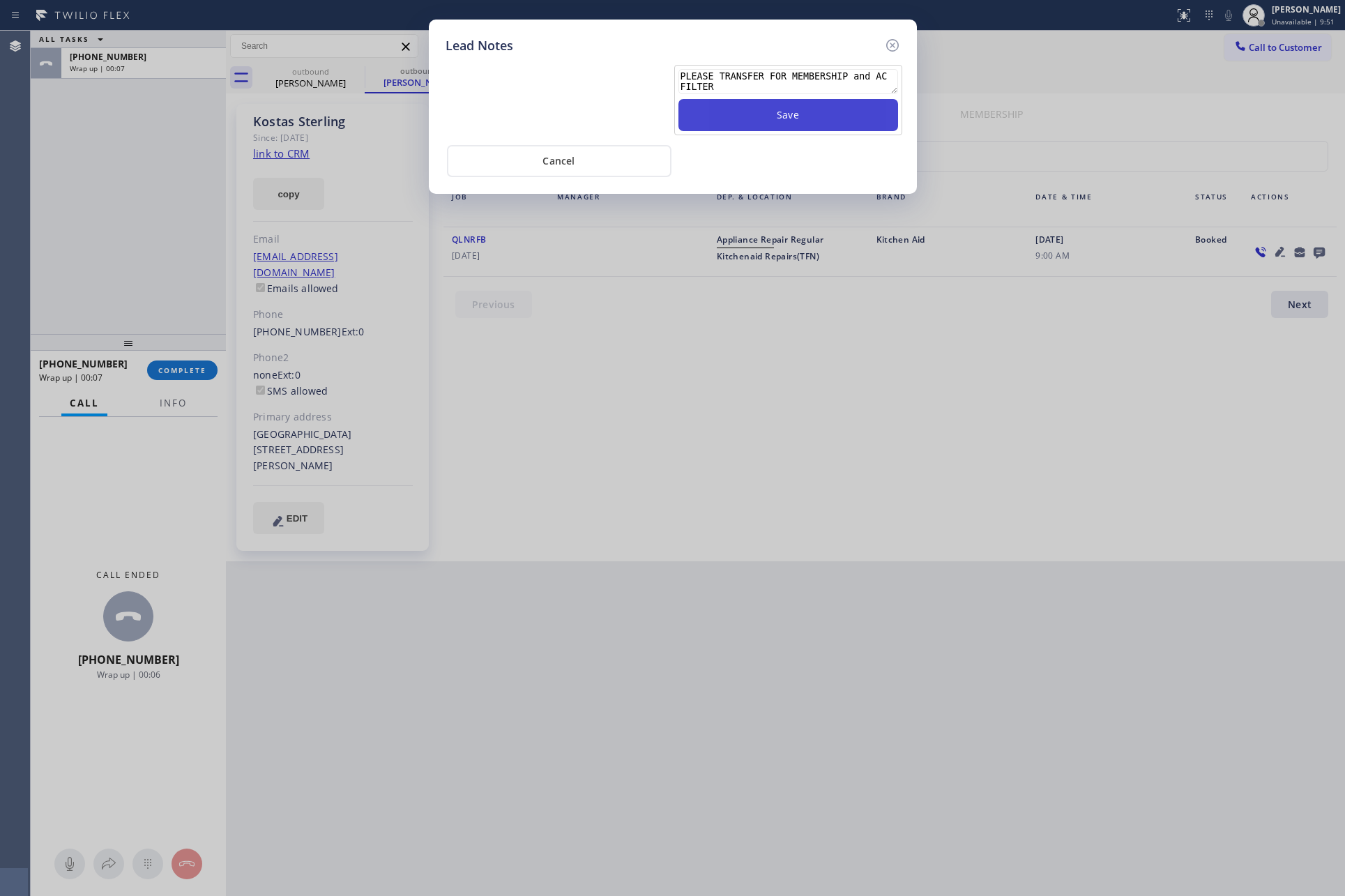
click at [833, 117] on button "Save" at bounding box center [788, 115] width 219 height 32
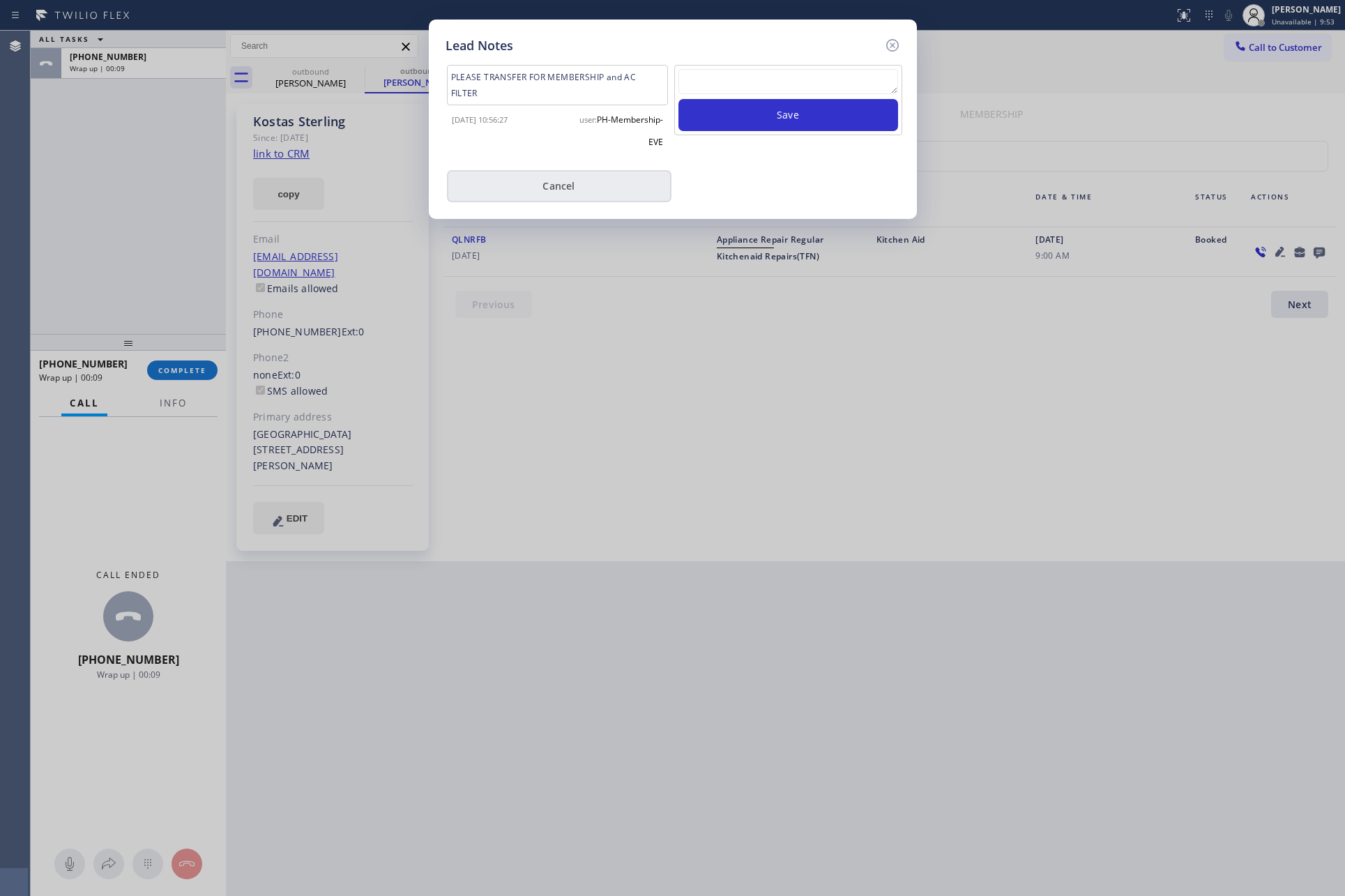
drag, startPoint x: 597, startPoint y: 179, endPoint x: 609, endPoint y: 170, distance: 15.0
click at [598, 179] on button "Cancel" at bounding box center [560, 186] width 225 height 32
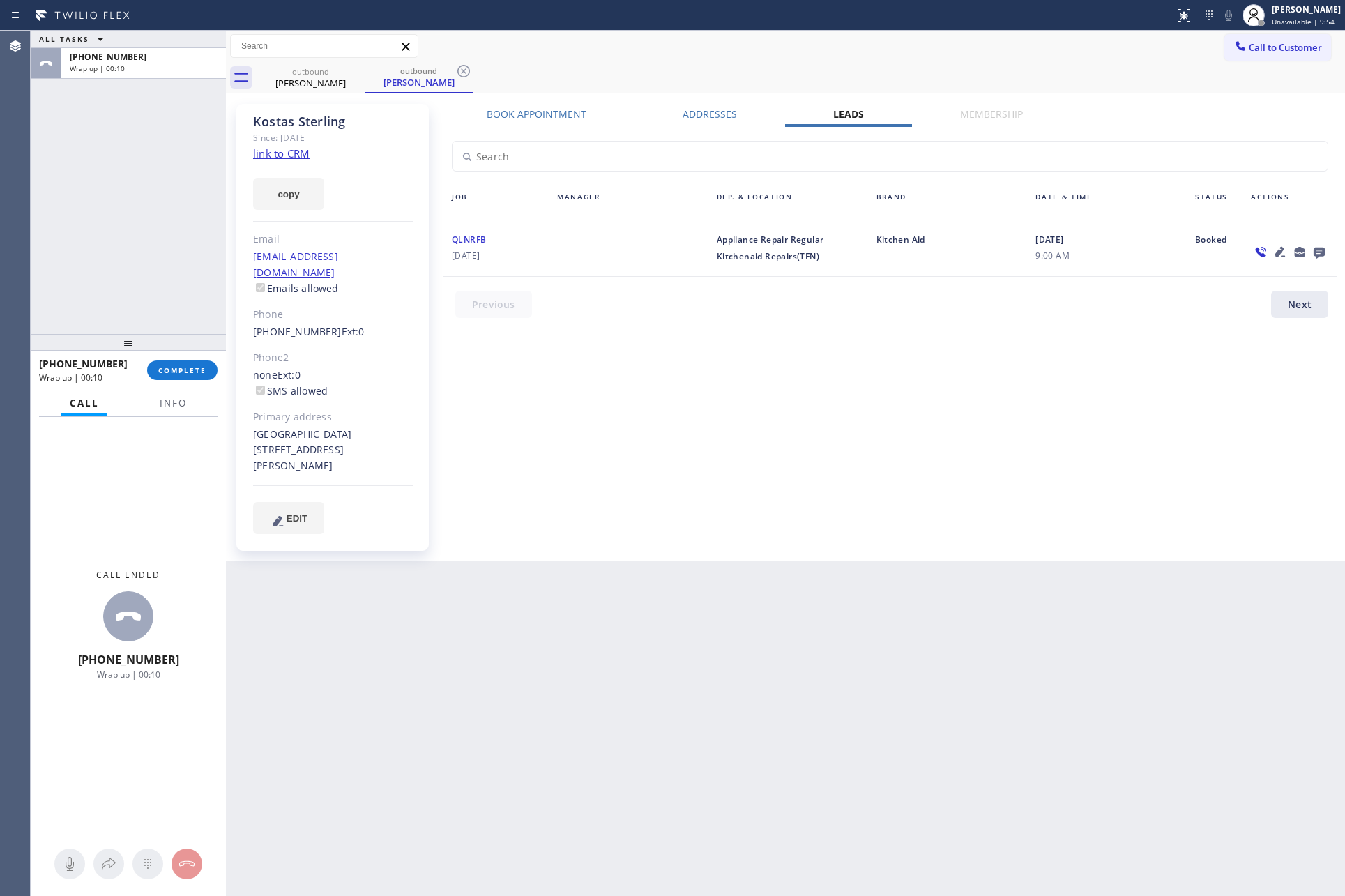
click at [138, 196] on div "ALL TASKS ALL TASKS ACTIVE TASKS TASKS IN WRAP UP [PHONE_NUMBER] Wrap up | 00:10" at bounding box center [129, 182] width 196 height 303
click at [152, 202] on div "ALL TASKS ALL TASKS ACTIVE TASKS TASKS IN WRAP UP [PHONE_NUMBER] Wrap up | 00:36" at bounding box center [129, 182] width 196 height 303
click at [174, 190] on div "ALL TASKS ALL TASKS ACTIVE TASKS TASKS IN WRAP UP [PHONE_NUMBER] Wrap up | 00:39" at bounding box center [129, 182] width 196 height 303
click at [174, 363] on button "COMPLETE" at bounding box center [182, 369] width 70 height 19
click at [162, 176] on div "ALL TASKS ALL TASKS ACTIVE TASKS TASKS IN WRAP UP [PHONE_NUMBER] Wrap up | 00:40" at bounding box center [129, 182] width 196 height 303
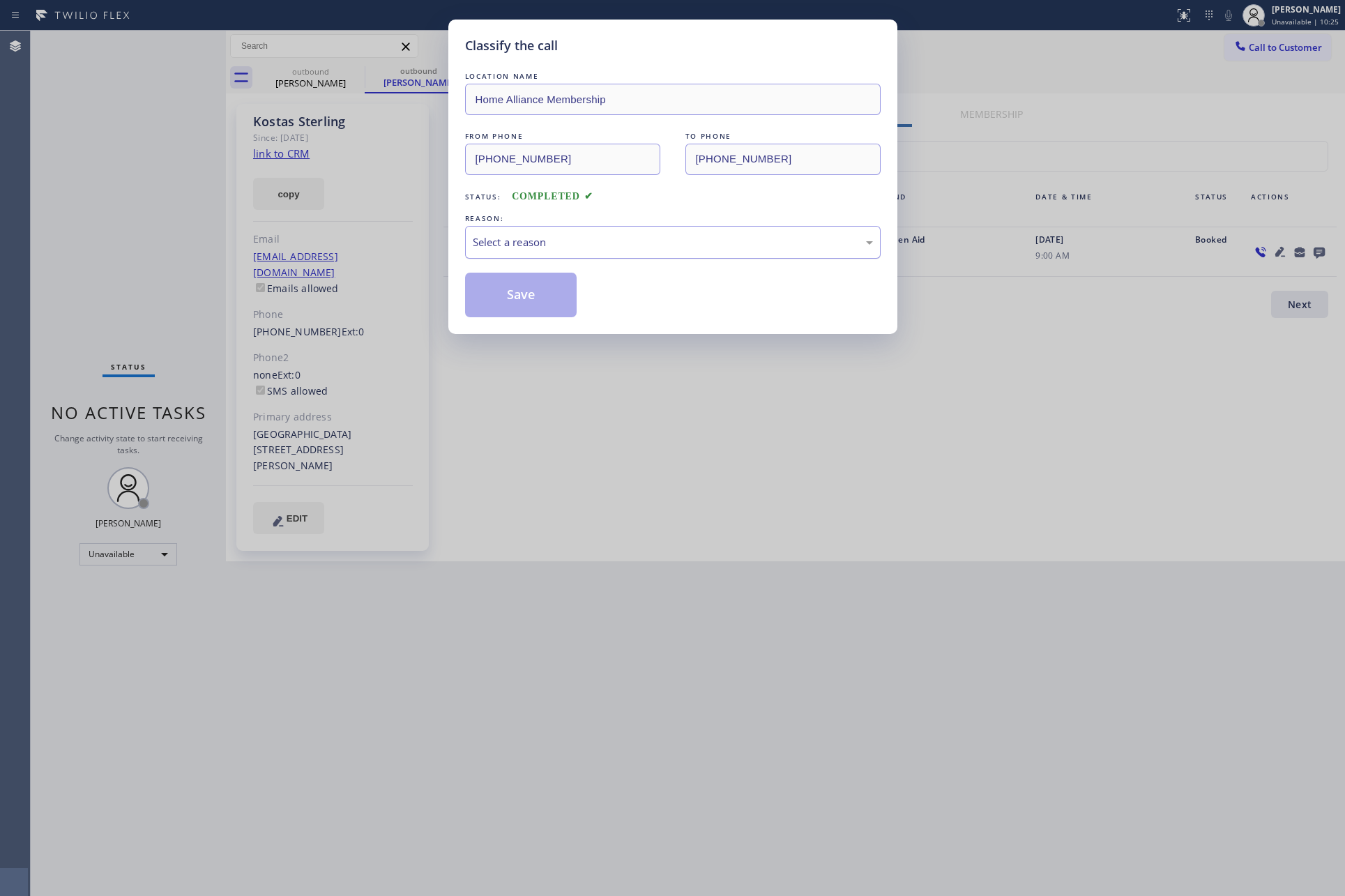
click at [521, 233] on div "Select a reason" at bounding box center [673, 242] width 416 height 33
click at [525, 291] on button "Save" at bounding box center [521, 295] width 112 height 45
drag, startPoint x: 525, startPoint y: 291, endPoint x: 414, endPoint y: 231, distance: 126.2
click at [526, 289] on button "Save" at bounding box center [521, 295] width 112 height 45
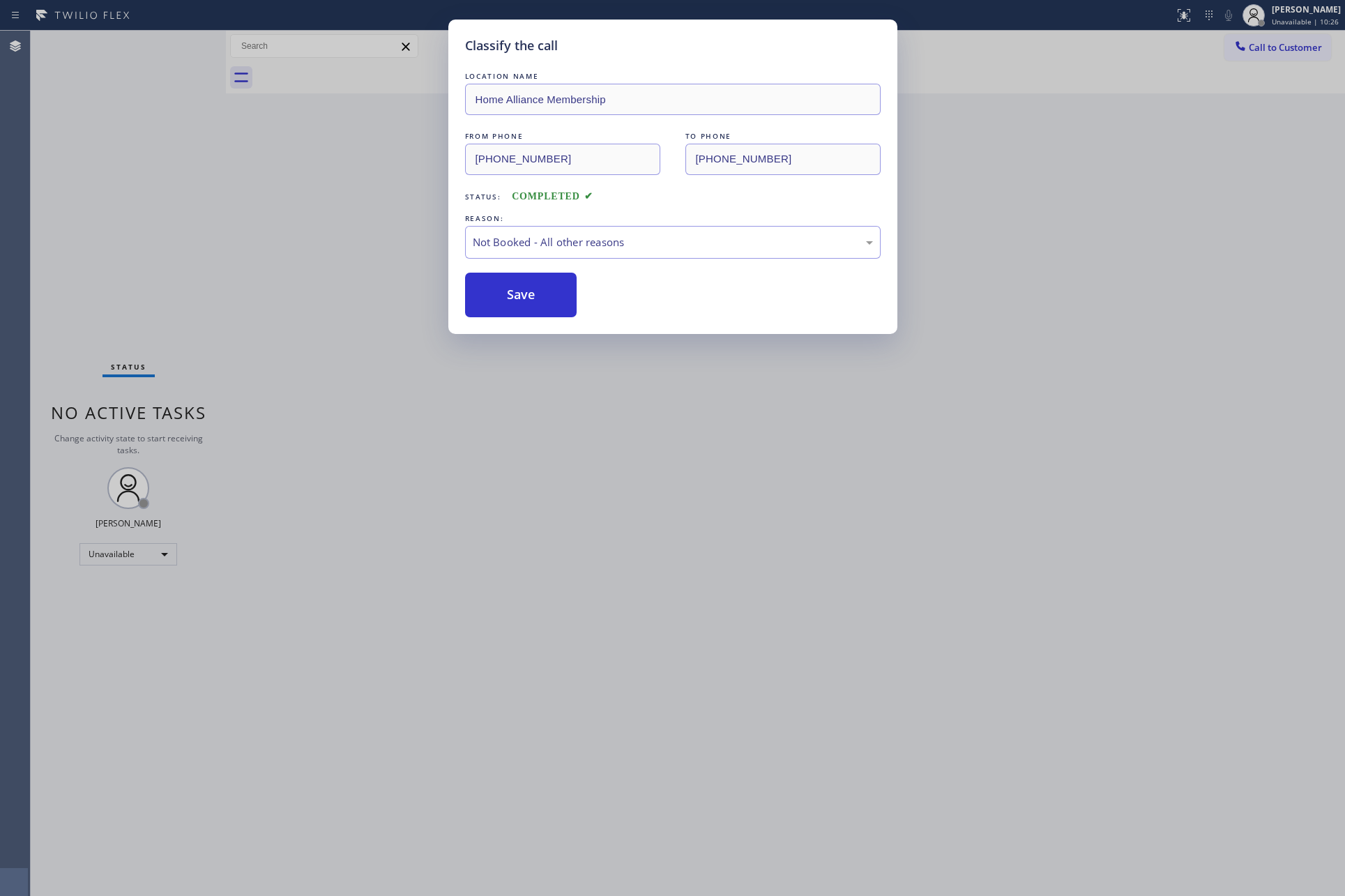
click at [95, 129] on div "Classify the call LOCATION NAME Home Alliance Membership FROM PHONE [PHONE_NUMB…" at bounding box center [672, 448] width 1345 height 896
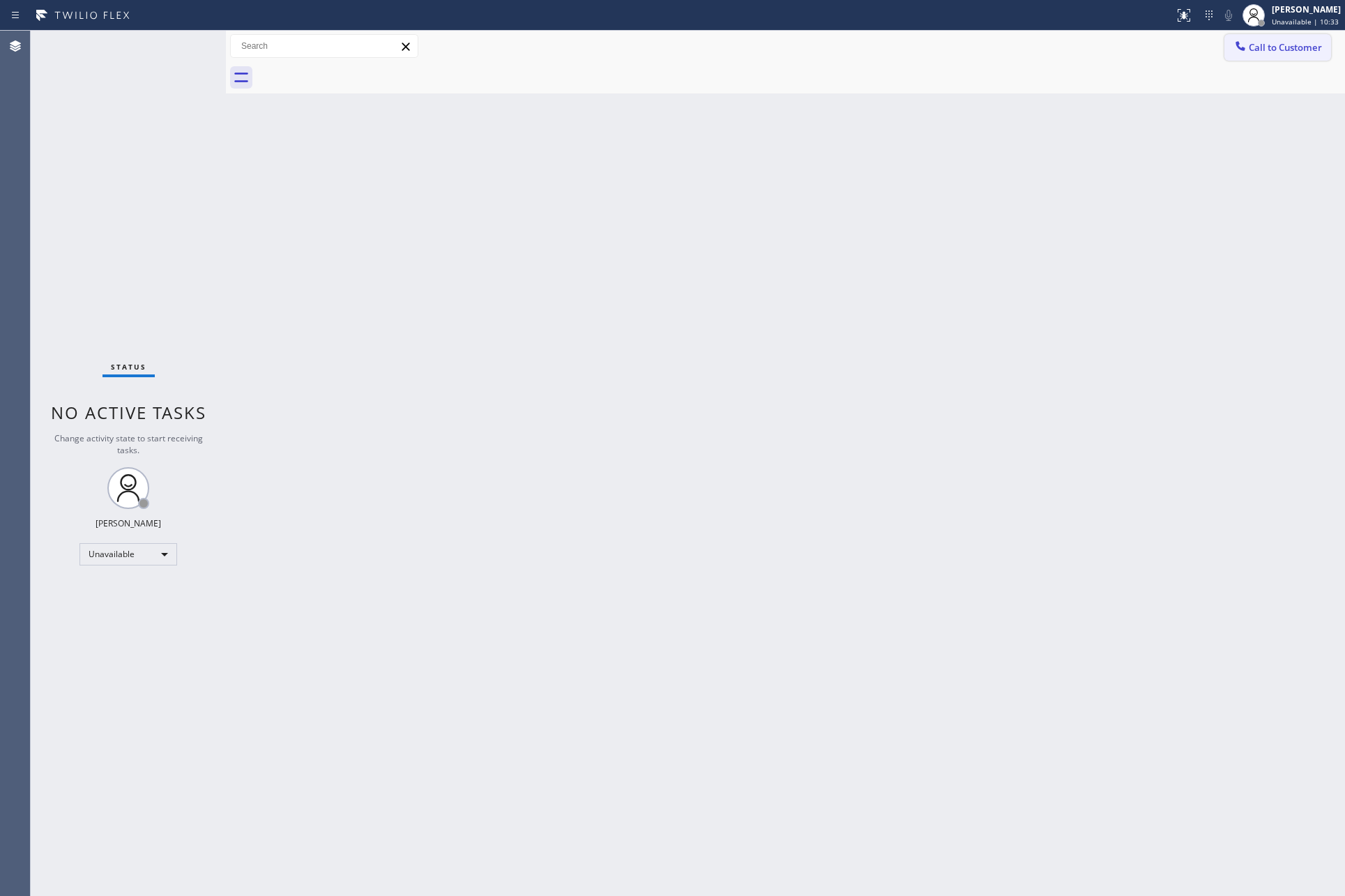
drag, startPoint x: 576, startPoint y: 323, endPoint x: 1278, endPoint y: 57, distance: 750.7
click at [671, 297] on div "Back to Dashboard Change Sender ID Customers Technicians Select a contact Outbo…" at bounding box center [785, 463] width 1119 height 865
click at [1307, 45] on span "Call to Customer" at bounding box center [1285, 47] width 73 height 12
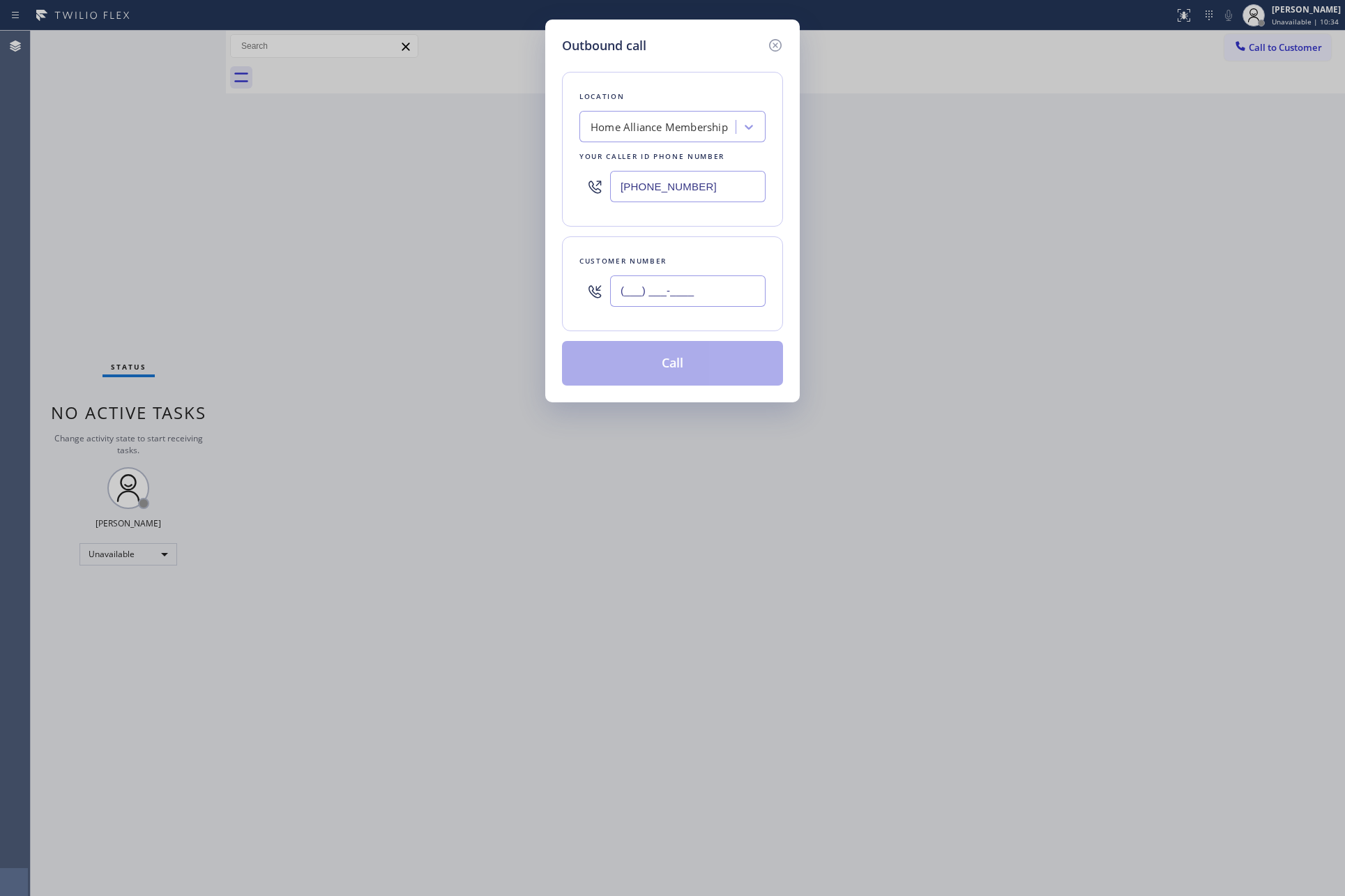
click at [688, 285] on input "(___) ___-____" at bounding box center [688, 291] width 156 height 32
paste input "713) 598-3996"
type input "[PHONE_NUMBER]"
click at [682, 368] on button "Call" at bounding box center [672, 363] width 221 height 45
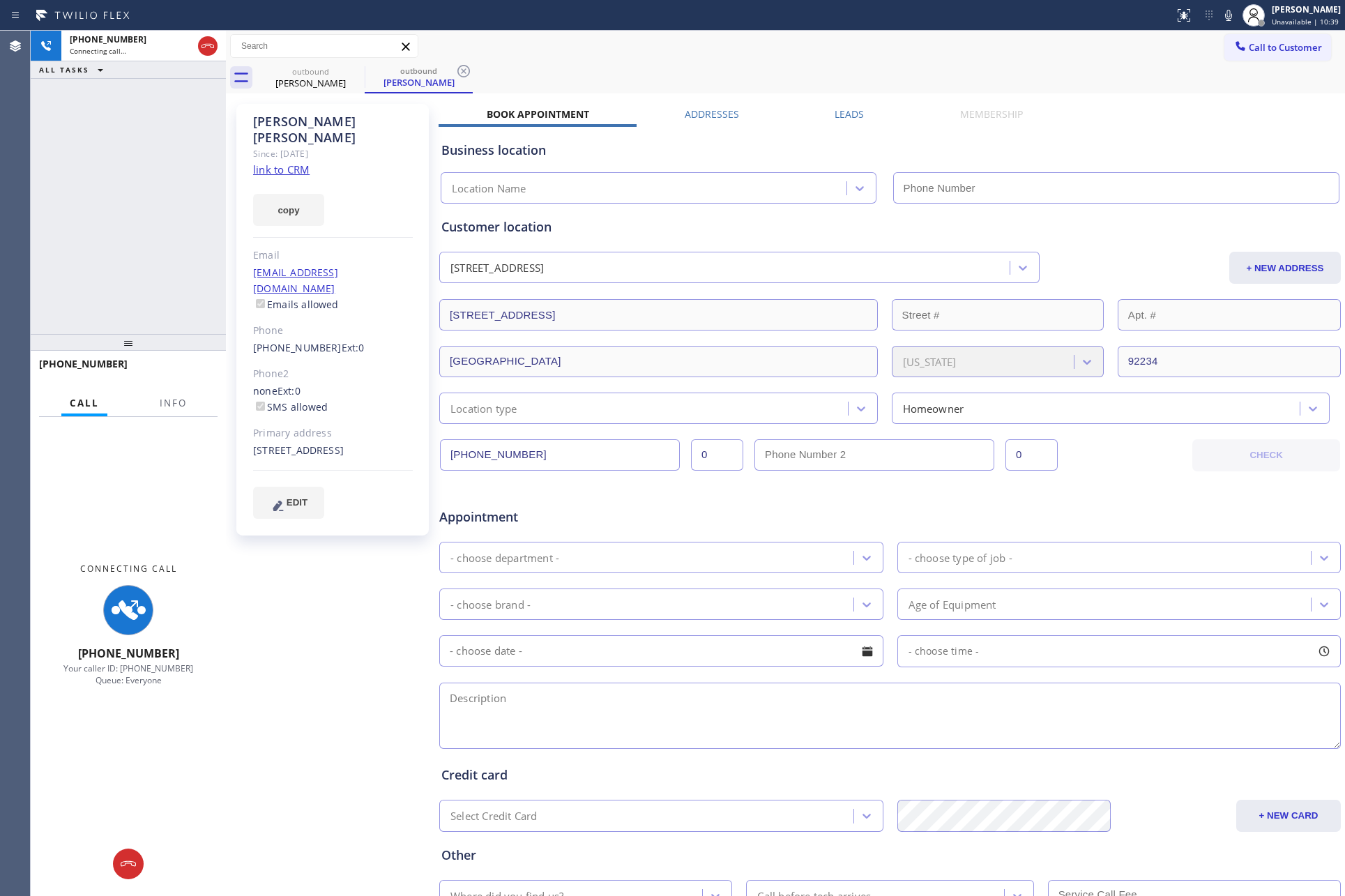
type input "[PHONE_NUMBER]"
drag, startPoint x: 114, startPoint y: 222, endPoint x: 166, endPoint y: 211, distance: 53.2
click at [147, 212] on div "[PHONE_NUMBER] Connecting call… ALL TASKS ALL TASKS ACTIVE TASKS TASKS IN WRAP …" at bounding box center [129, 182] width 196 height 303
click at [843, 105] on div "[PERSON_NAME] Since: [DATE] link to CRM copy Email [EMAIL_ADDRESS][DOMAIN_NAME]…" at bounding box center [785, 549] width 1112 height 904
click at [848, 115] on label "Leads" at bounding box center [849, 114] width 29 height 13
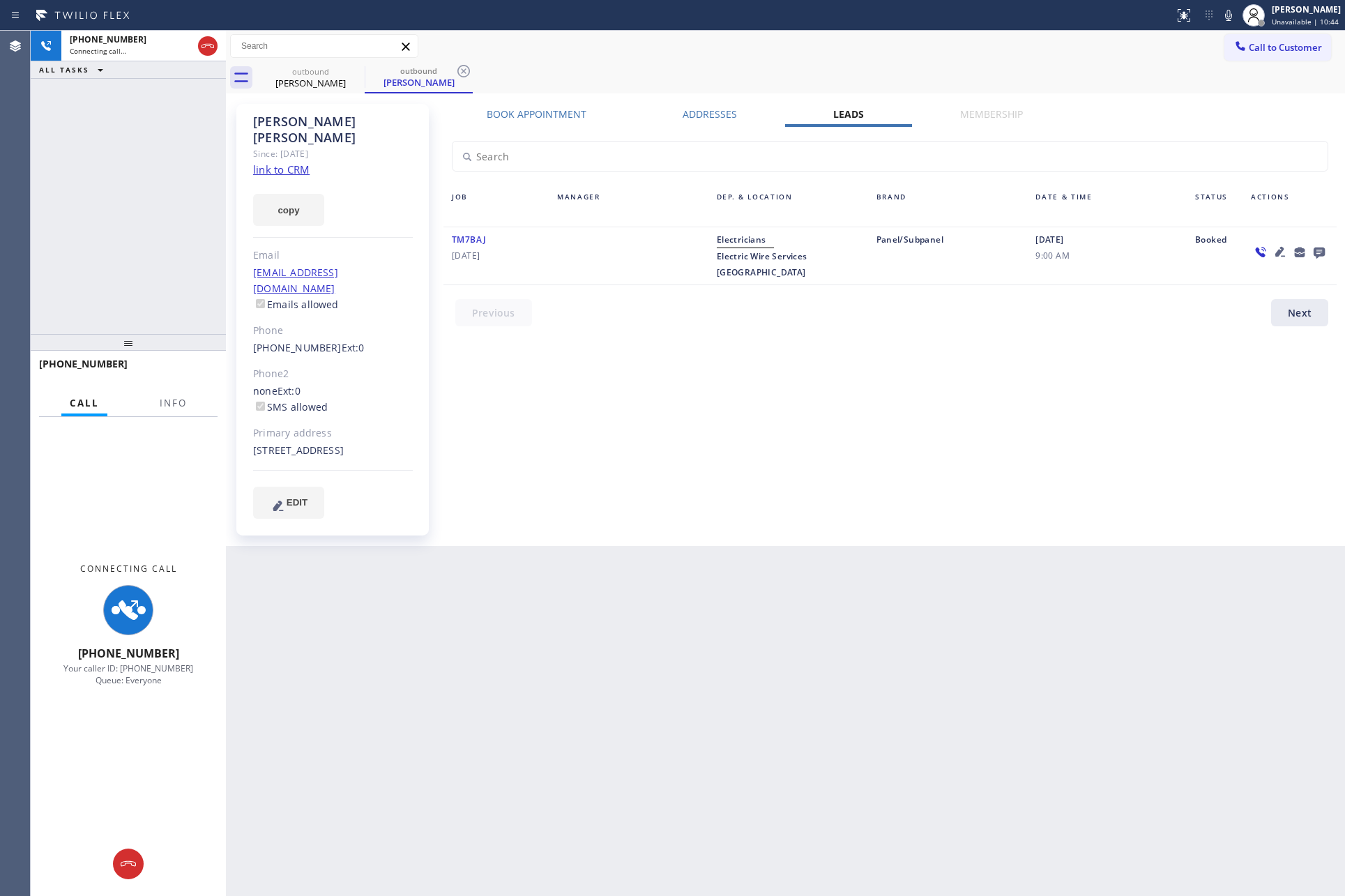
drag, startPoint x: 1099, startPoint y: 408, endPoint x: 1235, endPoint y: 262, distance: 199.5
click at [1140, 377] on div "Book Appointment Addresses Leads Membership Business location Home Alliance Mem…" at bounding box center [890, 325] width 903 height 435
click at [1323, 252] on icon at bounding box center [1320, 253] width 11 height 11
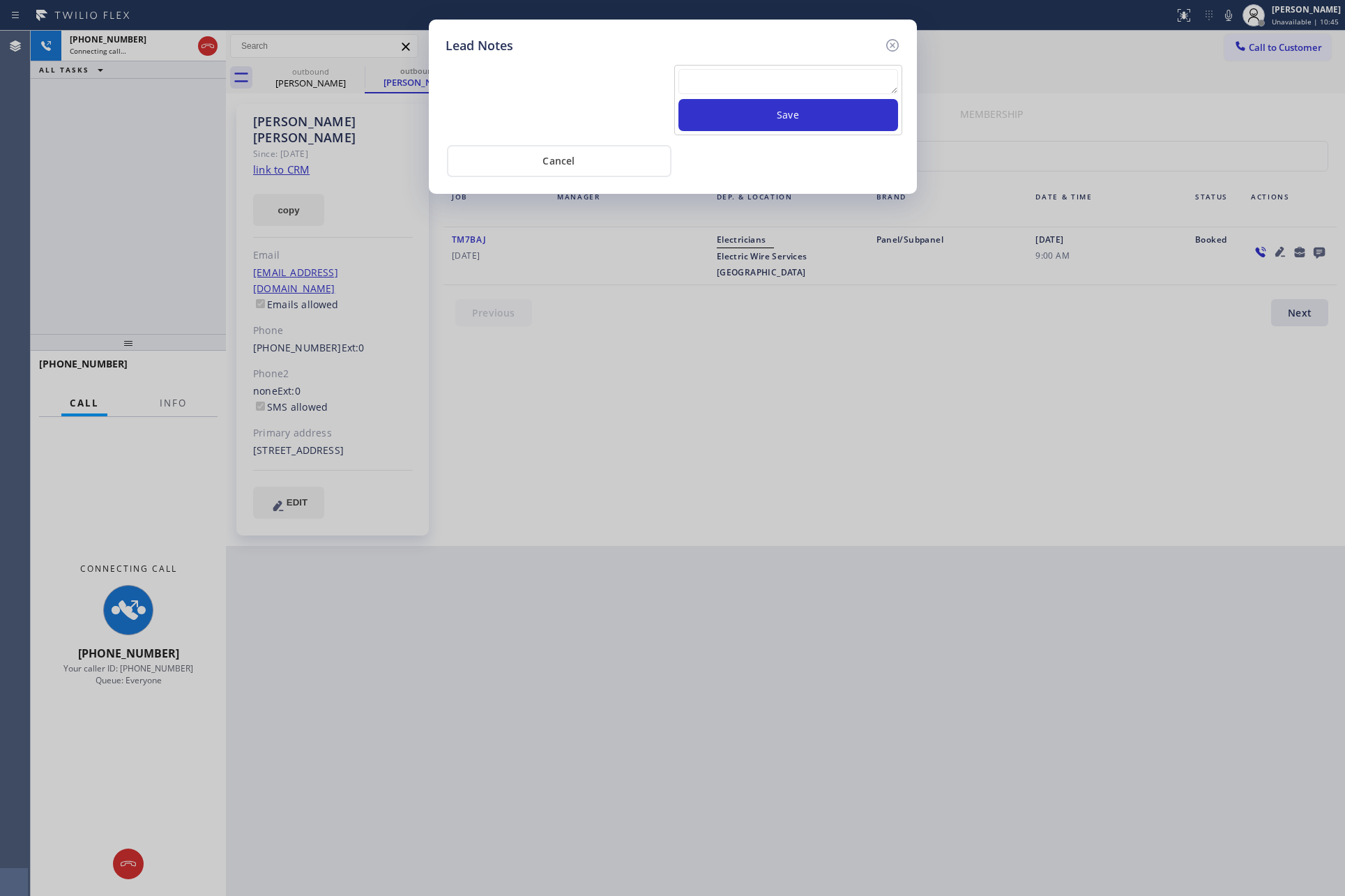
click at [787, 74] on textarea at bounding box center [788, 82] width 219 height 25
paste textarea "PLEASE TRANSFER FOR MEMBERSHIP and AC FILTER"
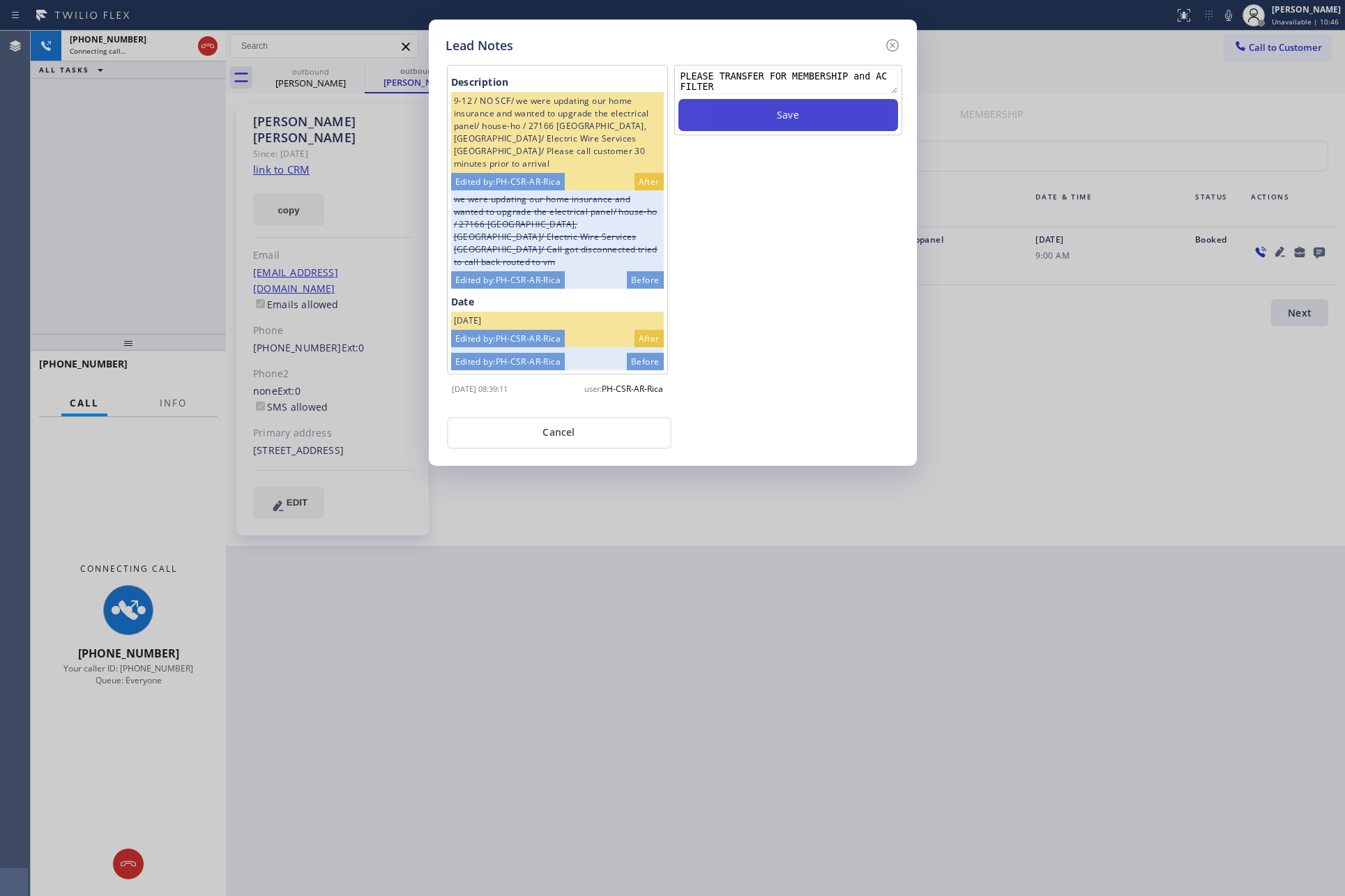
type textarea "PLEASE TRANSFER FOR MEMBERSHIP and AC FILTER"
click at [782, 113] on button "Save" at bounding box center [788, 115] width 219 height 32
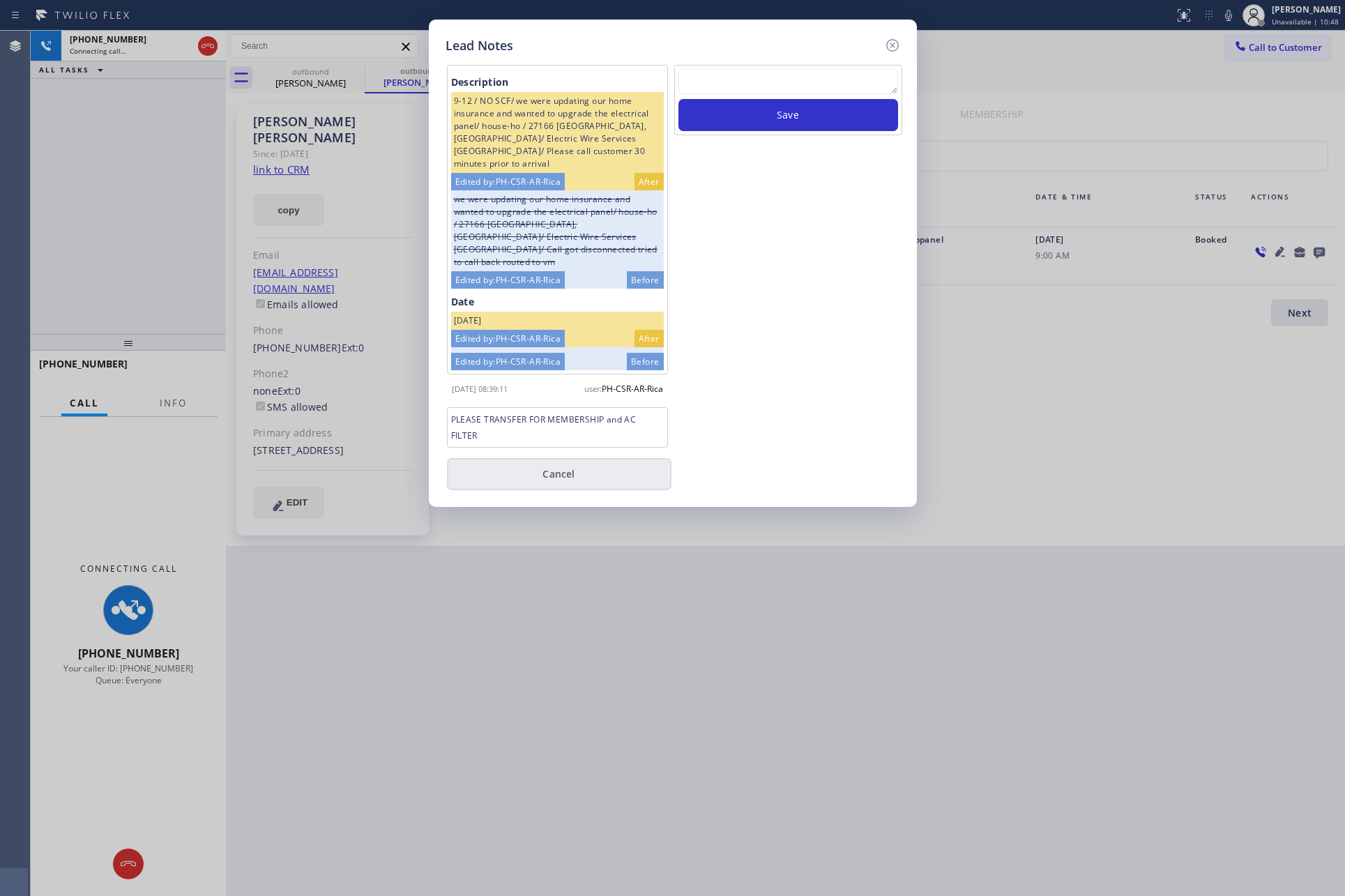
click at [601, 446] on div "PLEASE TRANSFER FOR MEMBERSHIP and AC FILTER" at bounding box center [557, 427] width 221 height 41
click at [584, 471] on button "Cancel" at bounding box center [560, 474] width 225 height 32
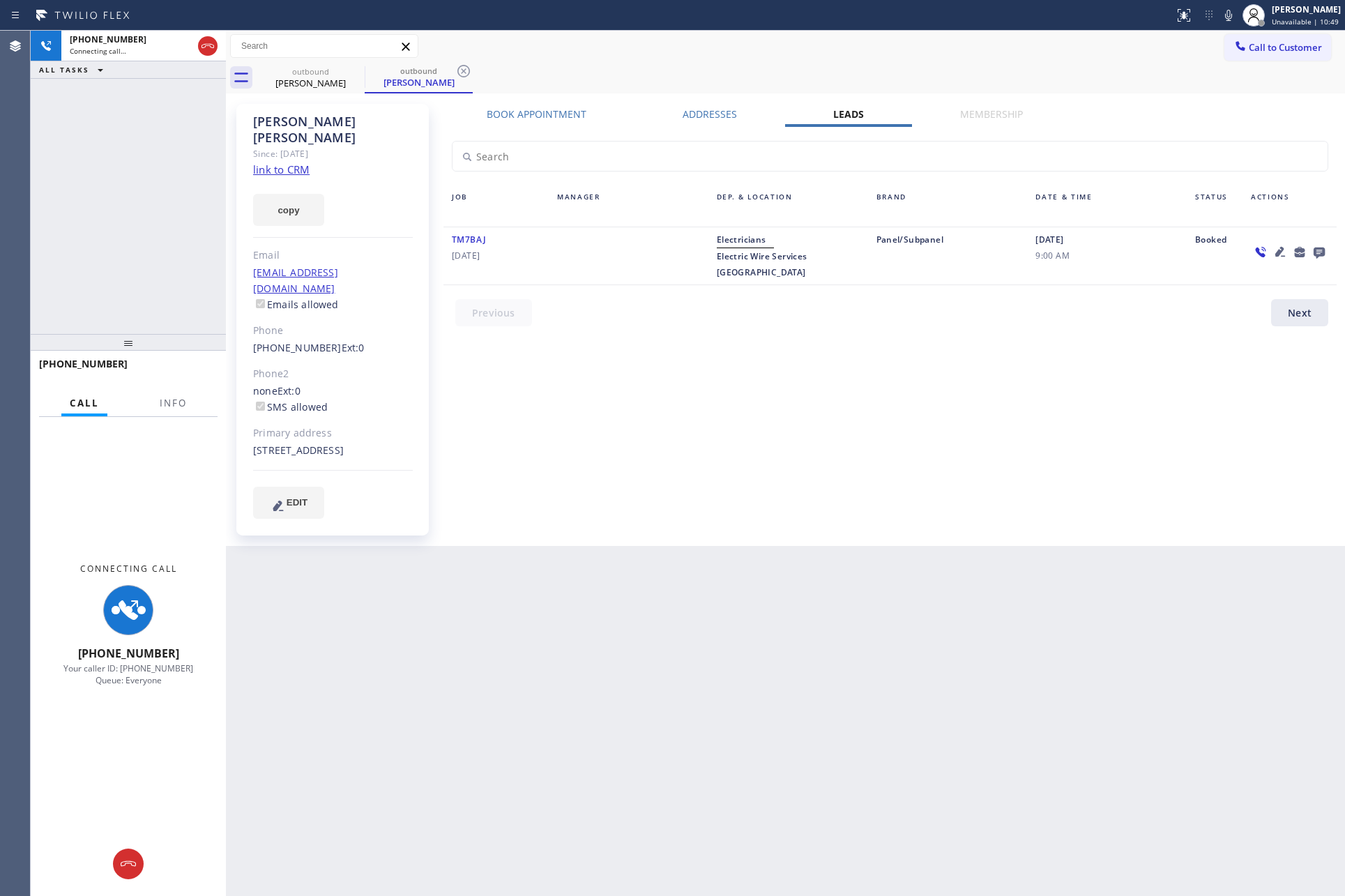
click at [159, 243] on div "[PHONE_NUMBER] Connecting call… ALL TASKS ALL TASKS ACTIVE TASKS TASKS IN WRAP …" at bounding box center [129, 182] width 196 height 303
click at [176, 254] on div "[PHONE_NUMBER] Connecting call… ALL TASKS ALL TASKS ACTIVE TASKS TASKS IN WRAP …" at bounding box center [129, 182] width 196 height 303
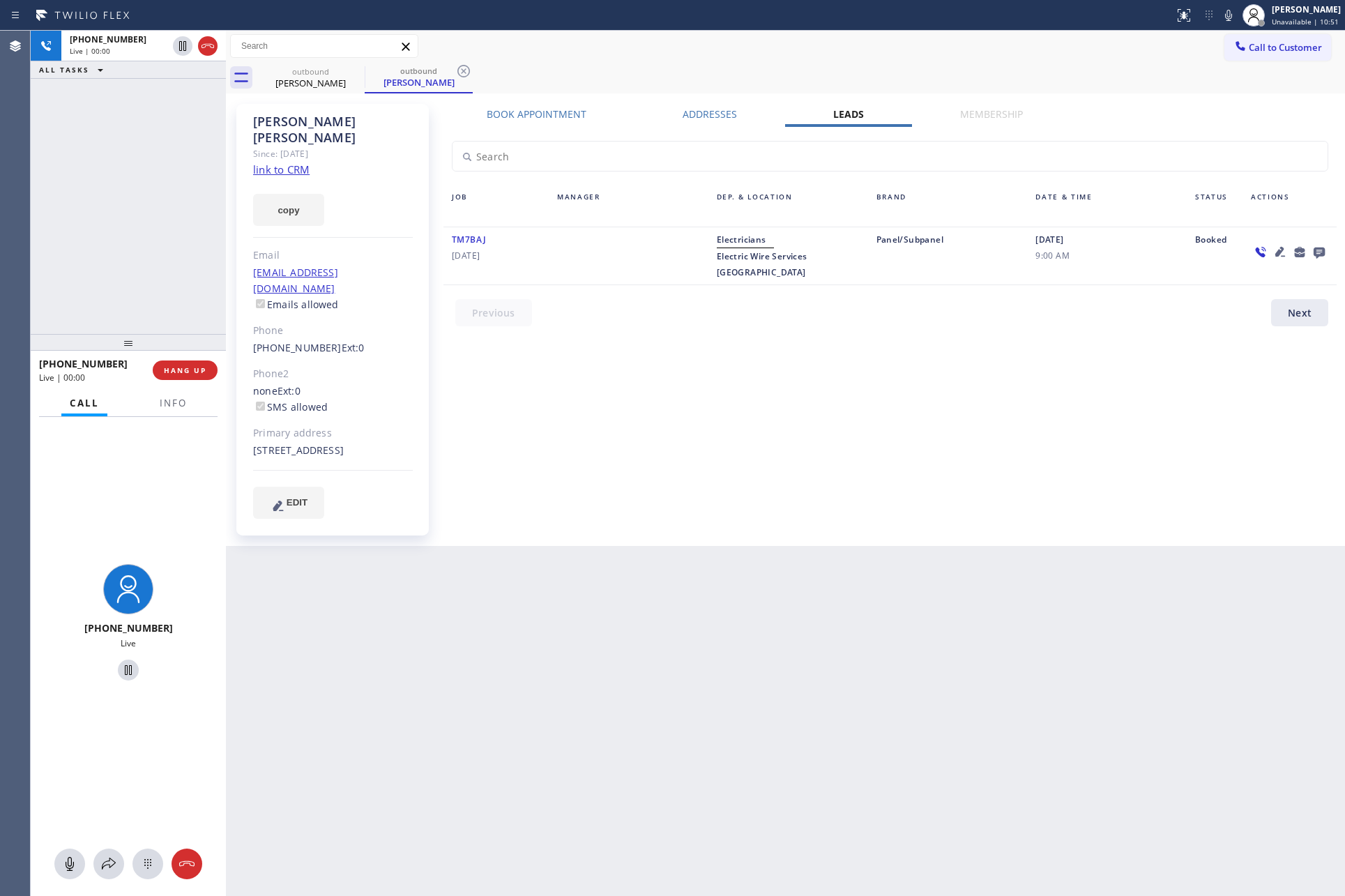
click at [62, 277] on div "[PHONE_NUMBER] Live | 00:00 ALL TASKS ALL TASKS ACTIVE TASKS TASKS IN WRAP UP" at bounding box center [129, 182] width 196 height 303
click at [69, 277] on div "[PHONE_NUMBER] Live | 00:00 ALL TASKS ALL TASKS ACTIVE TASKS TASKS IN WRAP UP" at bounding box center [129, 182] width 196 height 303
click at [79, 283] on div "[PHONE_NUMBER] Live | 00:00 ALL TASKS ALL TASKS ACTIVE TASKS TASKS IN WRAP UP" at bounding box center [129, 182] width 196 height 303
click at [534, 118] on label "Book Appointment" at bounding box center [537, 114] width 100 height 13
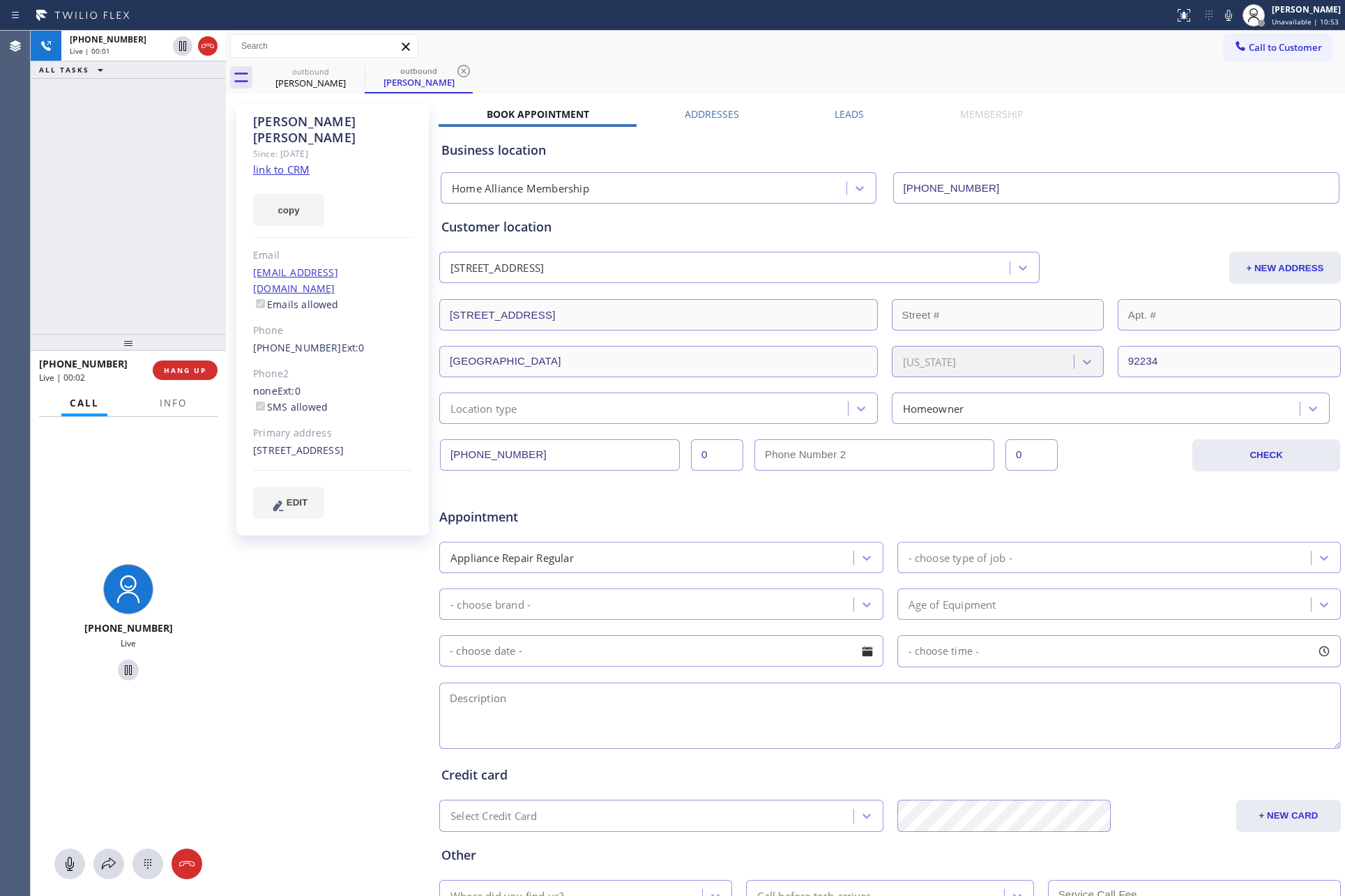
click at [164, 213] on div "[PHONE_NUMBER] Live | 00:01 ALL TASKS ALL TASKS ACTIVE TASKS TASKS IN WRAP UP" at bounding box center [129, 182] width 196 height 303
click at [844, 122] on div "Business location Home Alliance Membership [PHONE_NUMBER]" at bounding box center [890, 162] width 903 height 82
click at [844, 115] on label "Leads" at bounding box center [849, 114] width 29 height 13
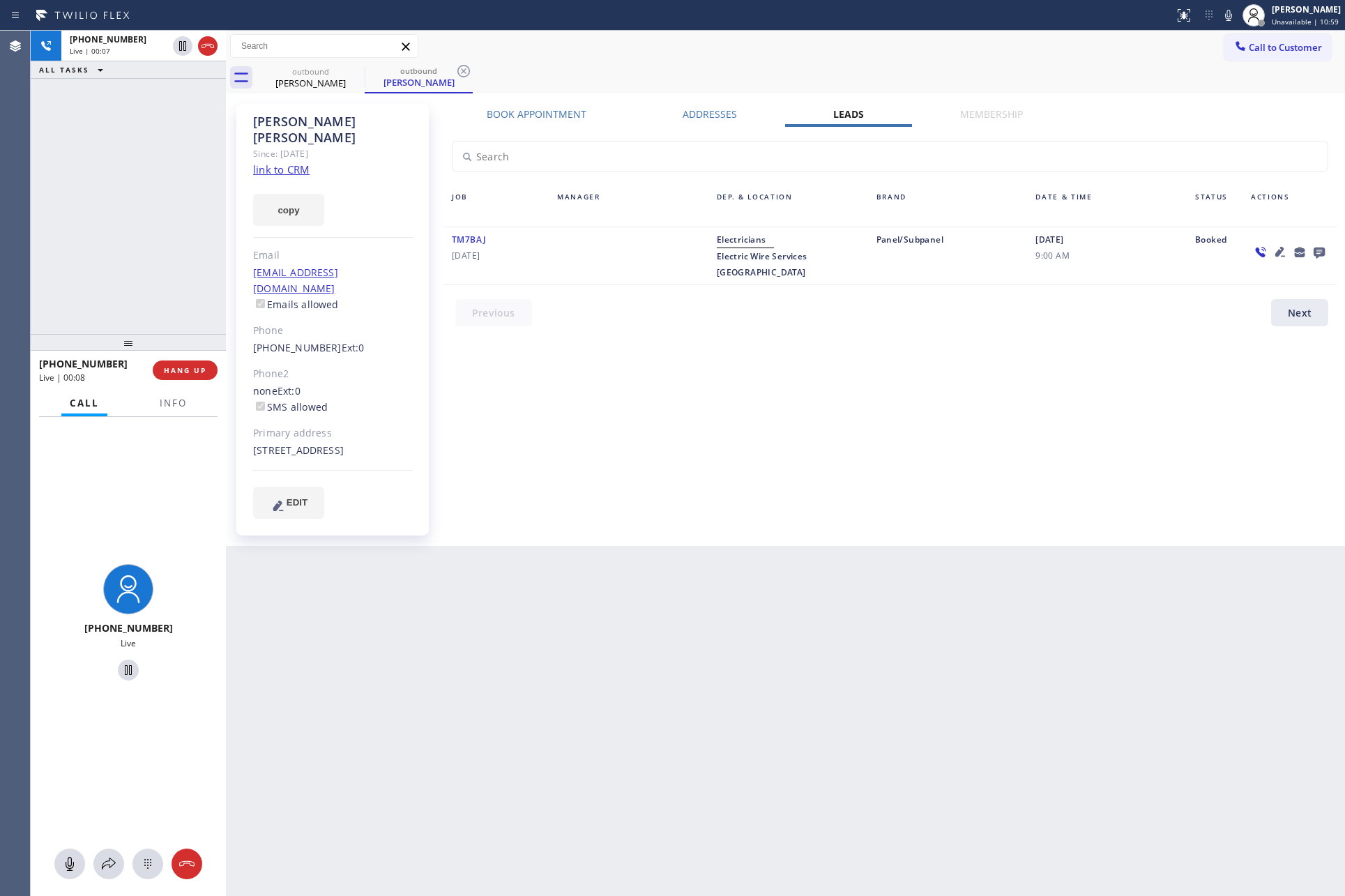
click at [1078, 481] on div "Book Appointment Addresses Leads Membership Business location Home Alliance Mem…" at bounding box center [890, 325] width 903 height 435
click at [681, 366] on div "Book Appointment Addresses Leads Membership Business location Home Alliance Mem…" at bounding box center [890, 325] width 903 height 435
click at [682, 366] on div "Book Appointment Addresses Leads Membership Business location Home Alliance Mem…" at bounding box center [890, 325] width 903 height 435
click at [286, 162] on link "link to CRM" at bounding box center [281, 169] width 56 height 14
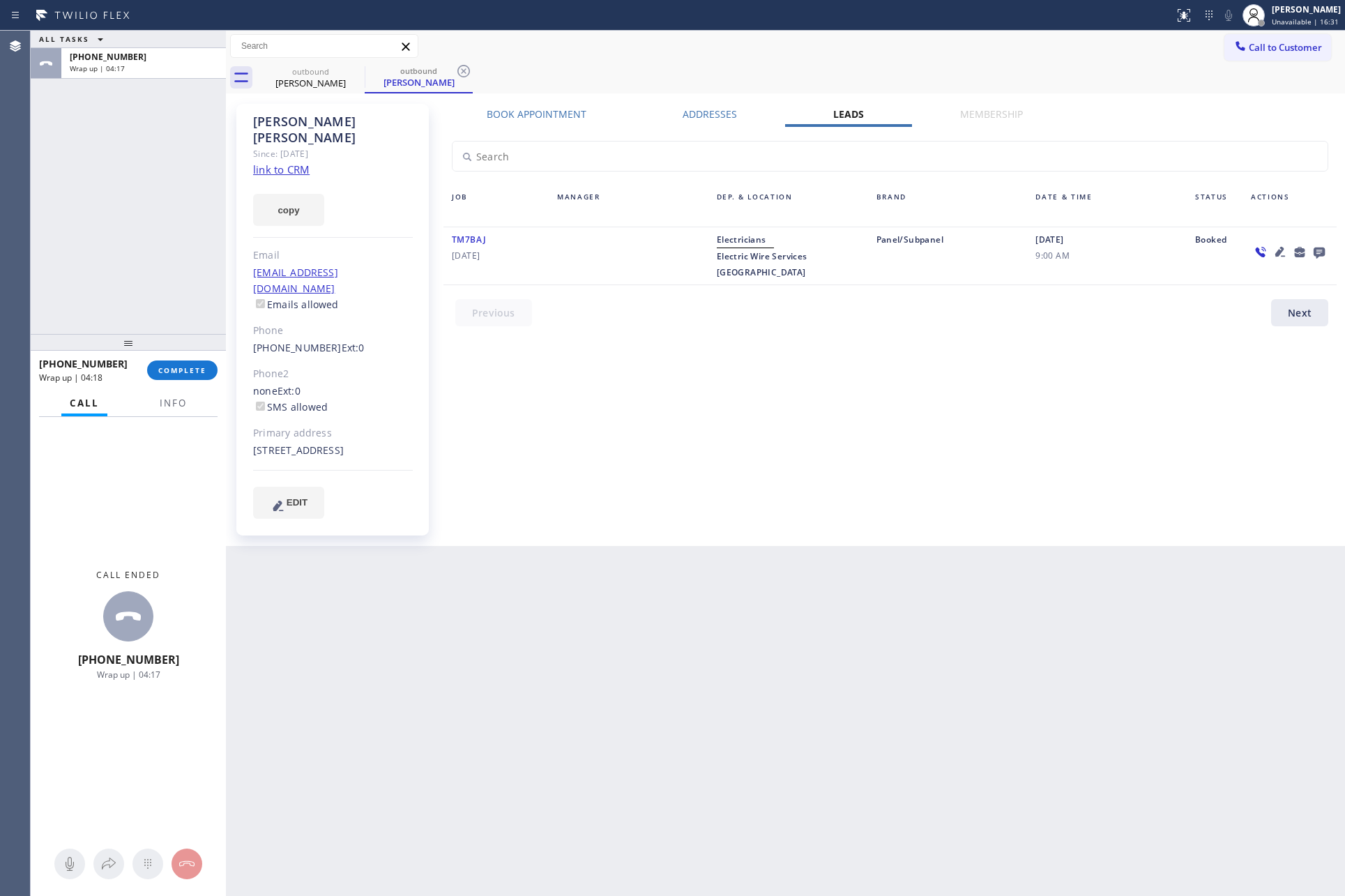
click at [178, 167] on div "ALL TASKS ALL TASKS ACTIVE TASKS TASKS IN WRAP UP [PHONE_NUMBER] Wrap up | 04:17" at bounding box center [129, 182] width 196 height 303
click at [179, 373] on span "COMPLETE" at bounding box center [182, 370] width 49 height 10
click at [130, 226] on div "ALL TASKS ALL TASKS ACTIVE TASKS TASKS IN WRAP UP [PHONE_NUMBER] Wrap up | 04:18" at bounding box center [129, 182] width 196 height 303
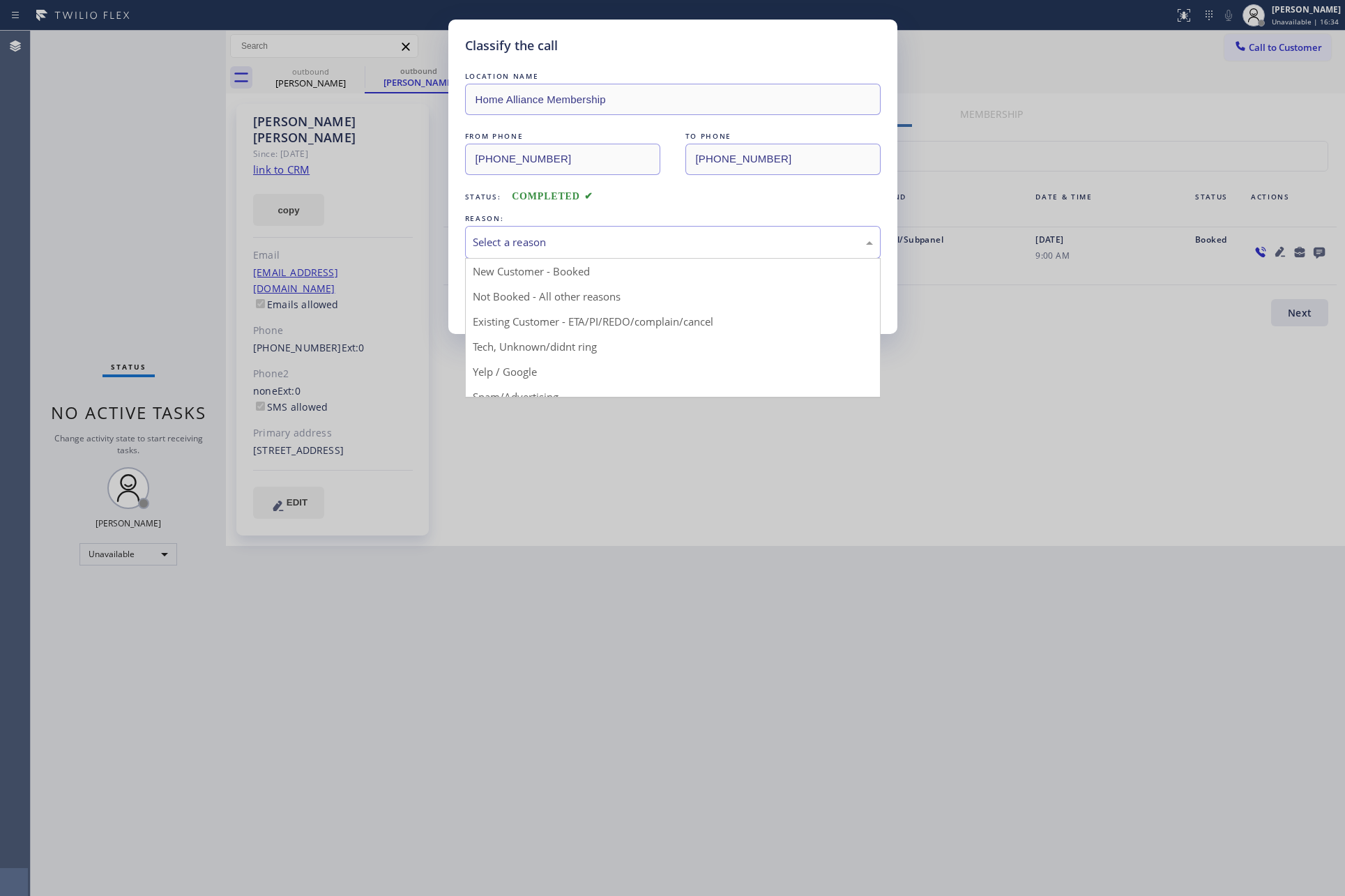
click at [515, 248] on div "Select a reason" at bounding box center [673, 242] width 400 height 16
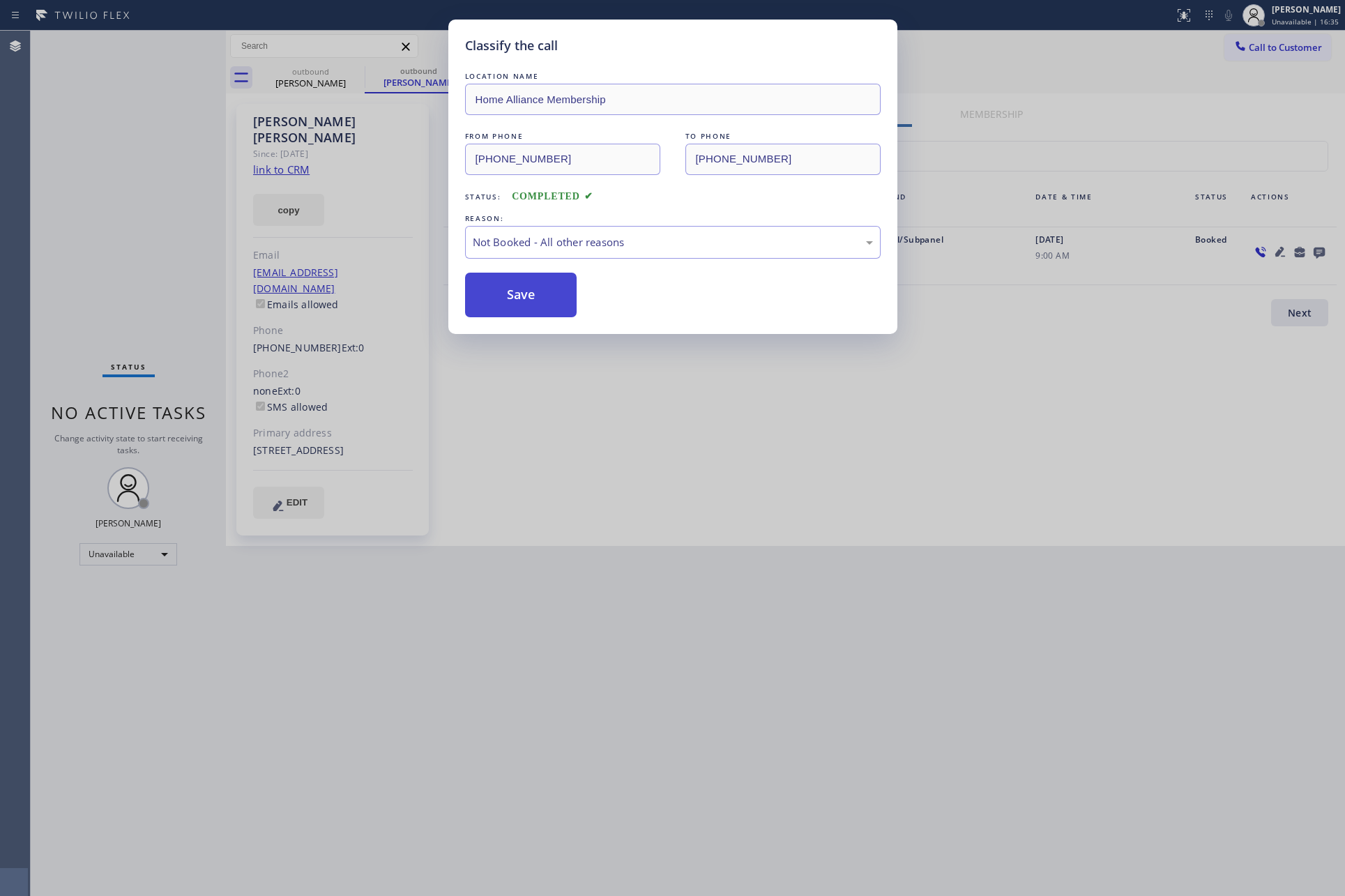
click at [510, 301] on button "Save" at bounding box center [521, 295] width 112 height 45
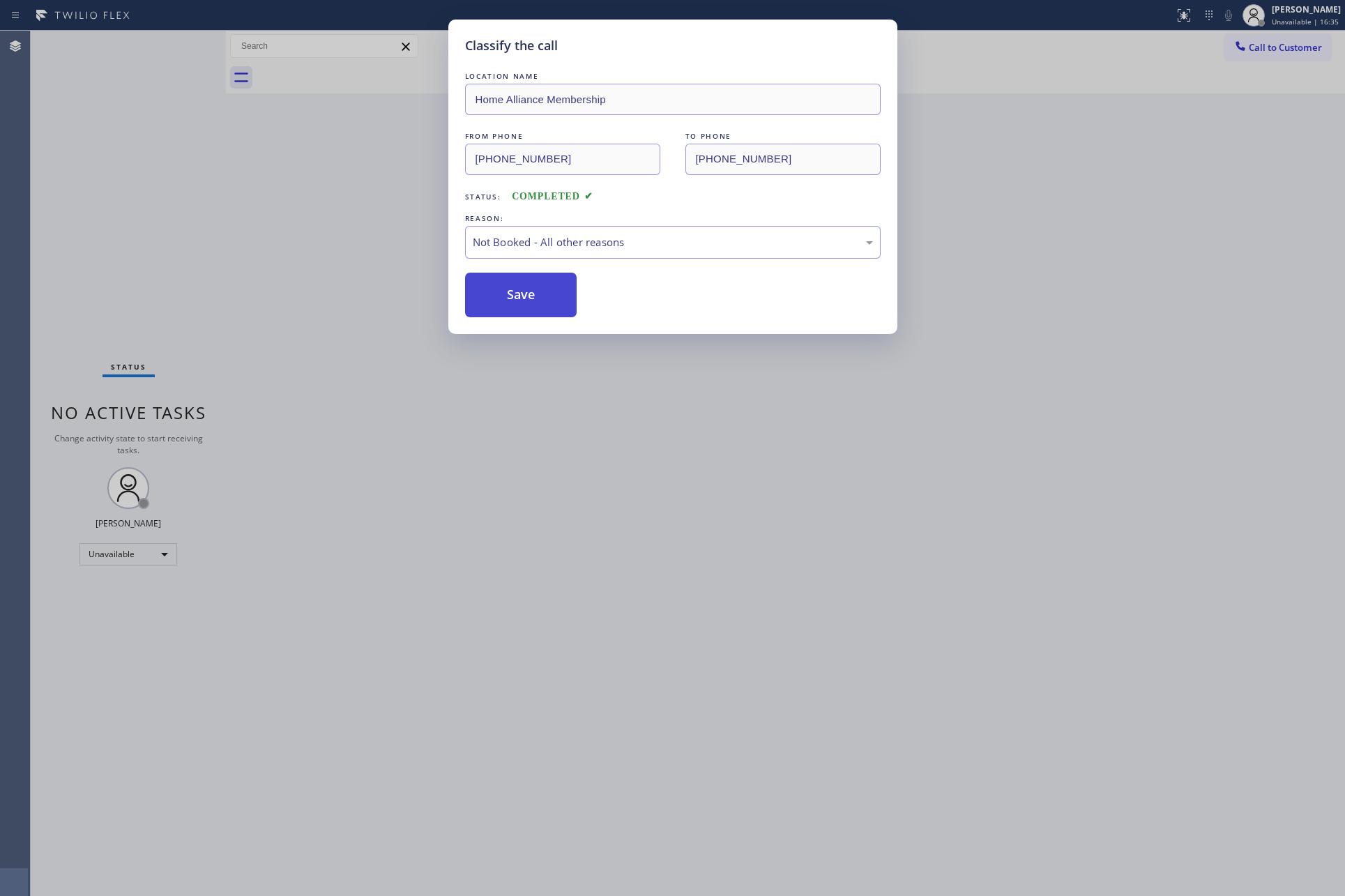
click at [510, 301] on button "Save" at bounding box center [521, 295] width 112 height 45
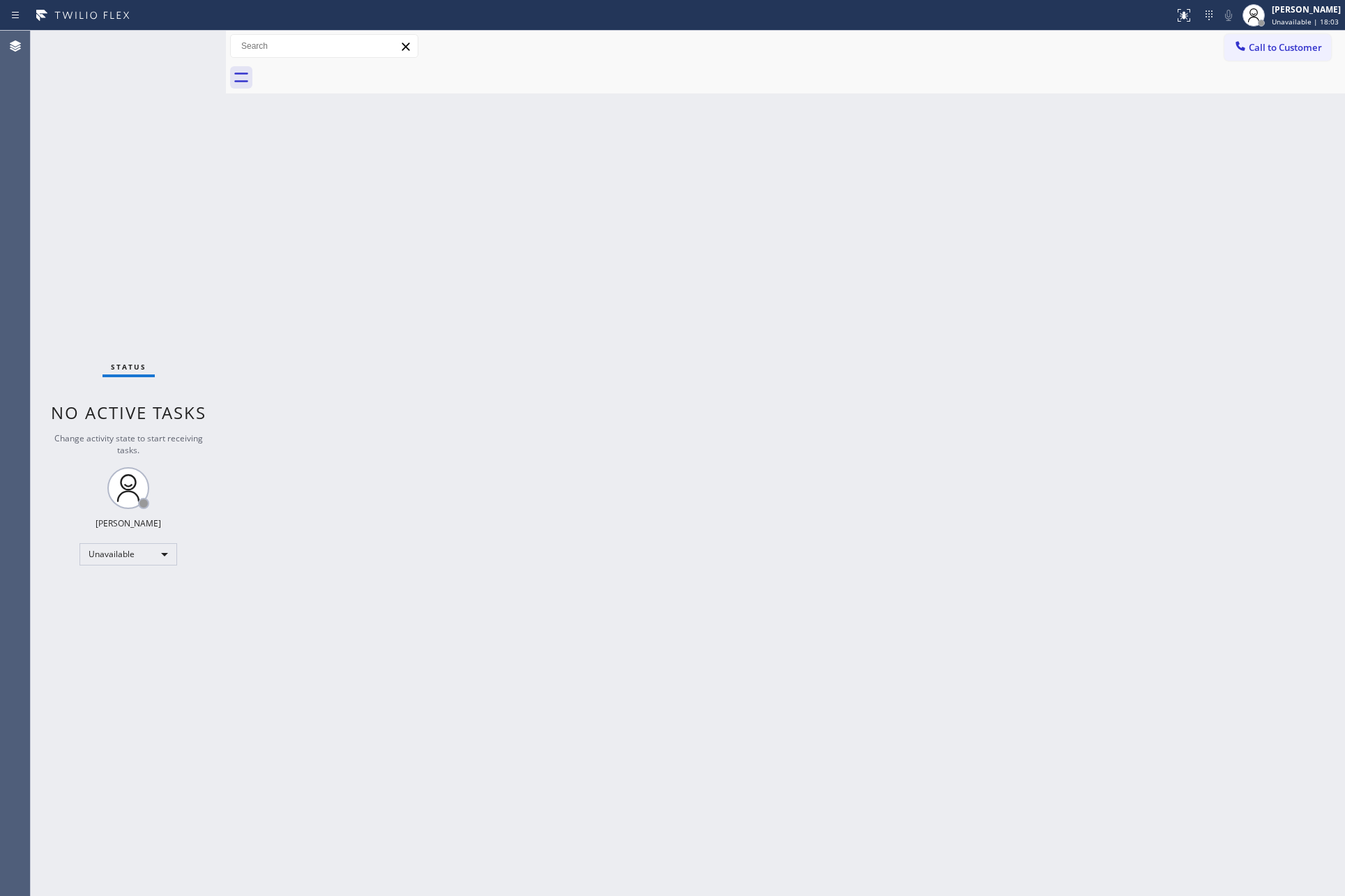
click at [293, 419] on div "Back to Dashboard Change Sender ID Customers Technicians Select a contact Outbo…" at bounding box center [785, 463] width 1119 height 865
click at [906, 551] on div "Back to Dashboard Change Sender ID Customers Technicians Select a contact Outbo…" at bounding box center [785, 463] width 1119 height 865
drag, startPoint x: 553, startPoint y: 348, endPoint x: 403, endPoint y: 611, distance: 302.8
click at [463, 527] on div "Back to Dashboard Change Sender ID Customers Technicians Select a contact Outbo…" at bounding box center [785, 463] width 1119 height 865
click at [159, 546] on div "Unavailable" at bounding box center [128, 554] width 98 height 22
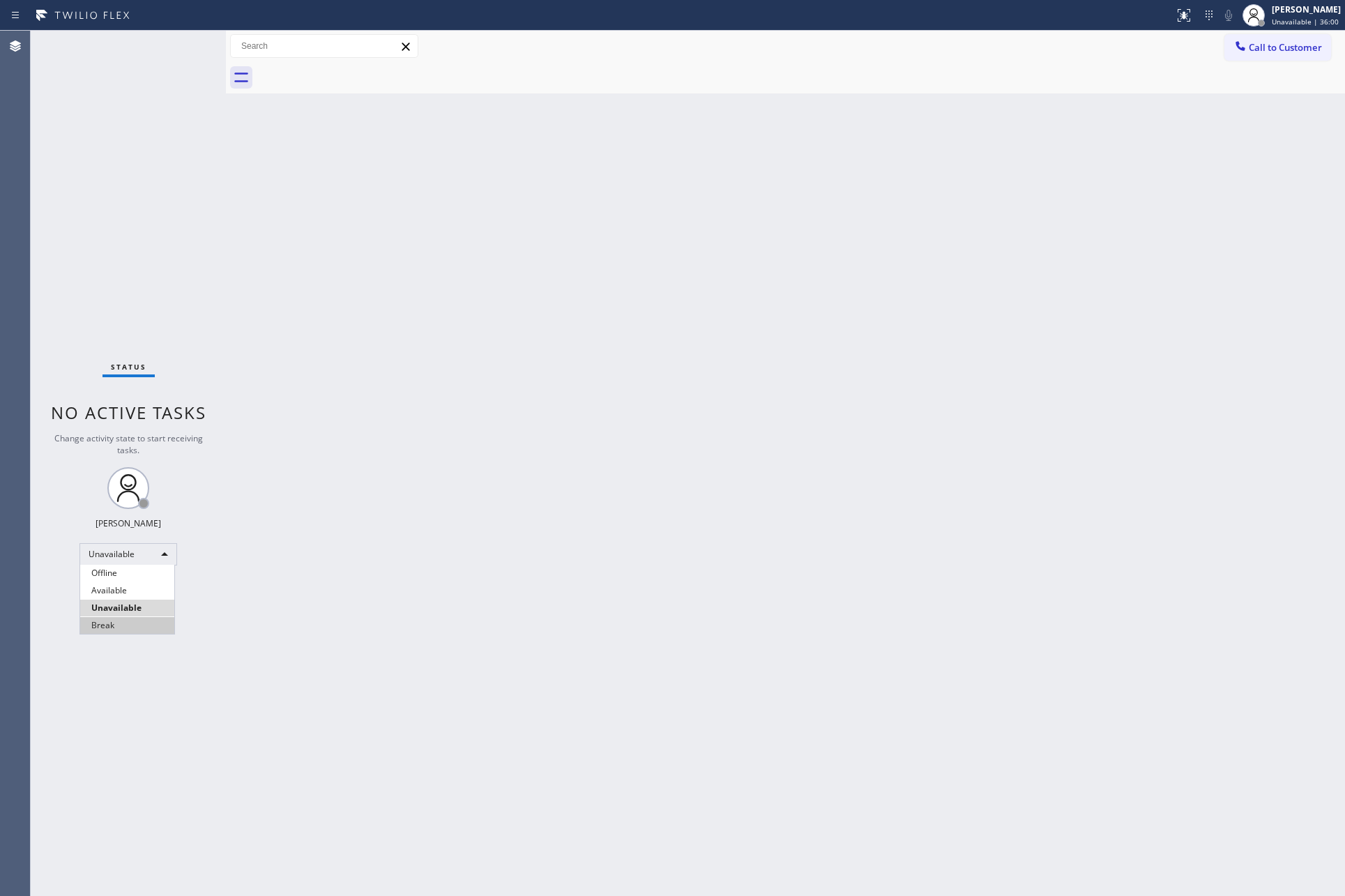
click at [126, 624] on li "Break" at bounding box center [127, 626] width 94 height 17
click at [833, 406] on div "Back to Dashboard Change Sender ID Customers Technicians Select a contact Outbo…" at bounding box center [785, 463] width 1119 height 865
